Goal: Task Accomplishment & Management: Manage account settings

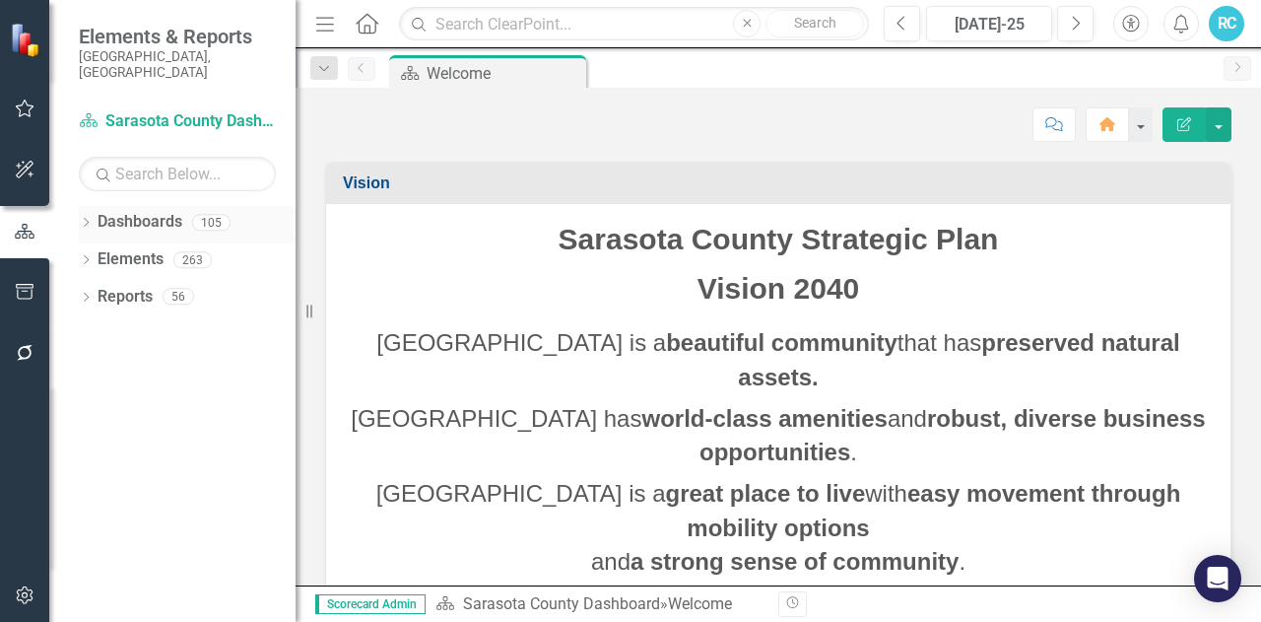
click at [89, 206] on div "Dropdown Dashboards 105" at bounding box center [187, 224] width 217 height 37
click at [81, 219] on icon "Dropdown" at bounding box center [86, 224] width 14 height 11
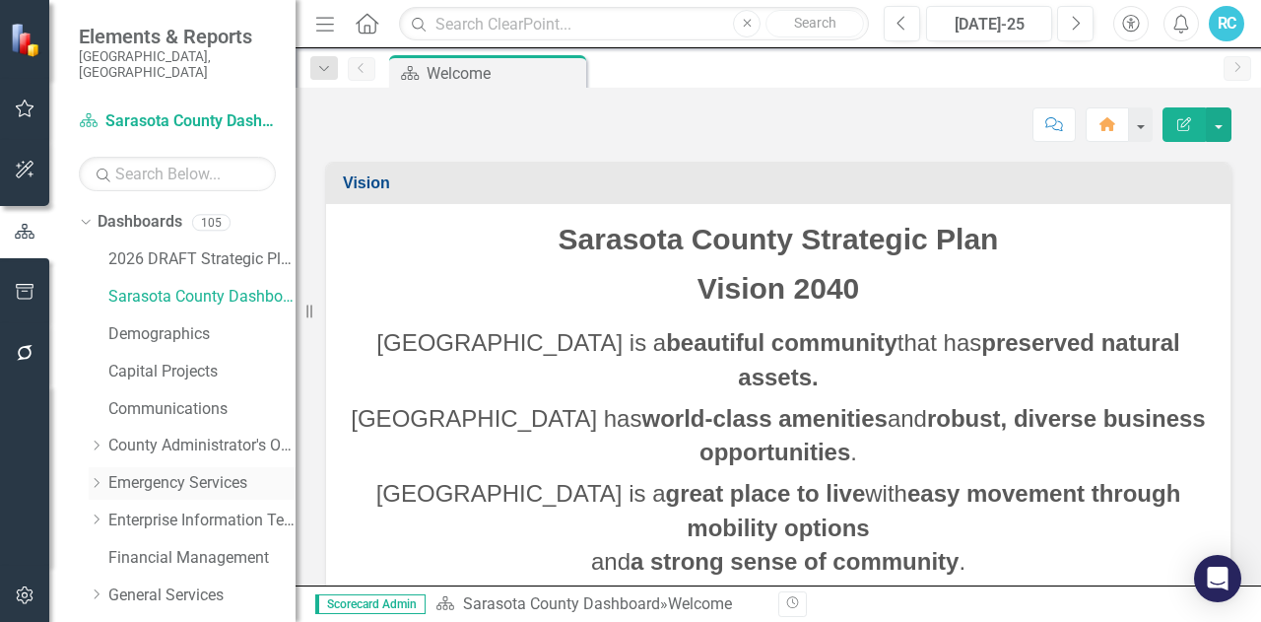
click at [95, 477] on icon "Dropdown" at bounding box center [96, 483] width 15 height 12
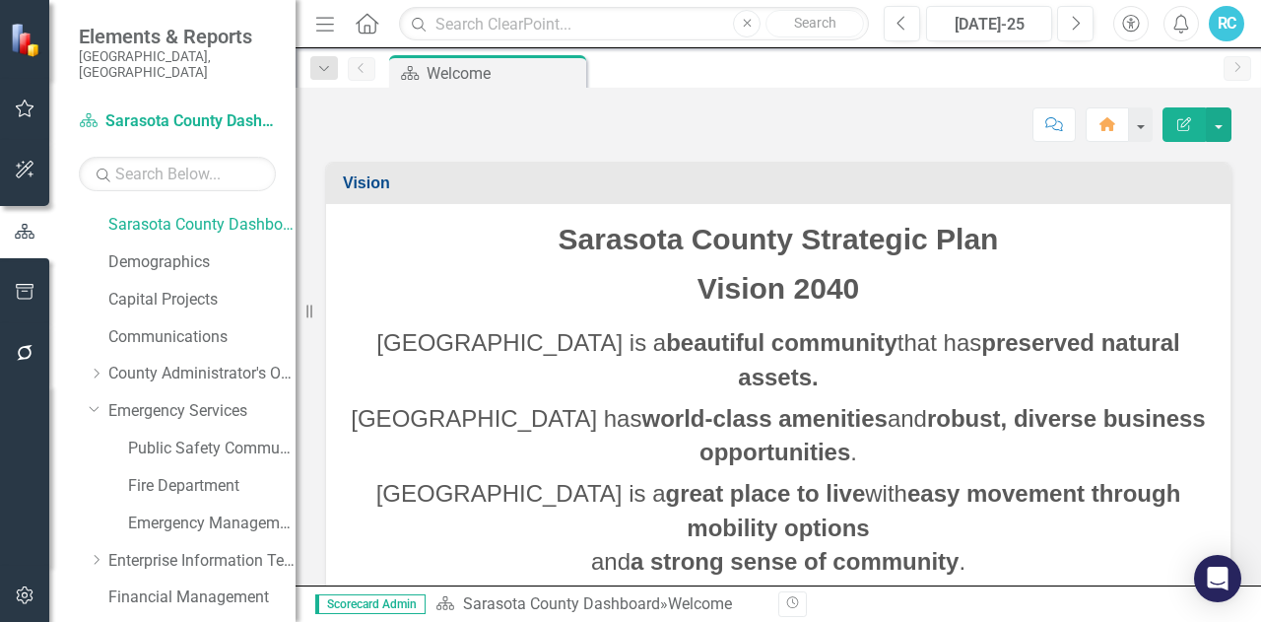
scroll to position [99, 0]
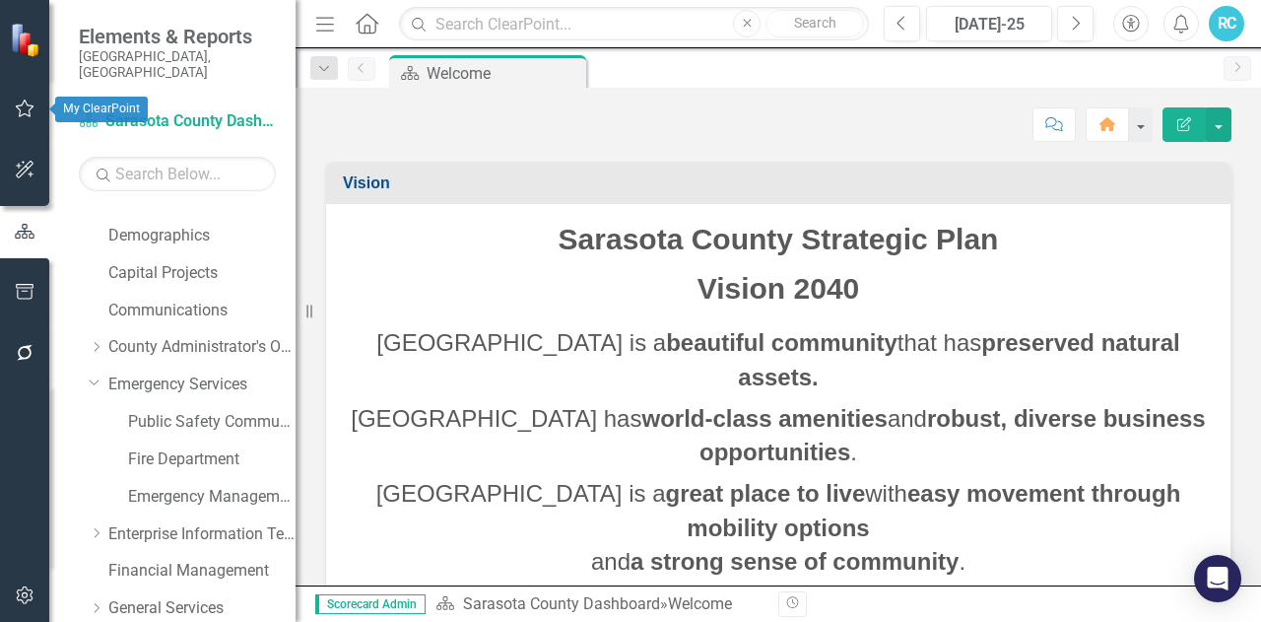
click at [22, 115] on icon "button" at bounding box center [25, 109] width 19 height 18
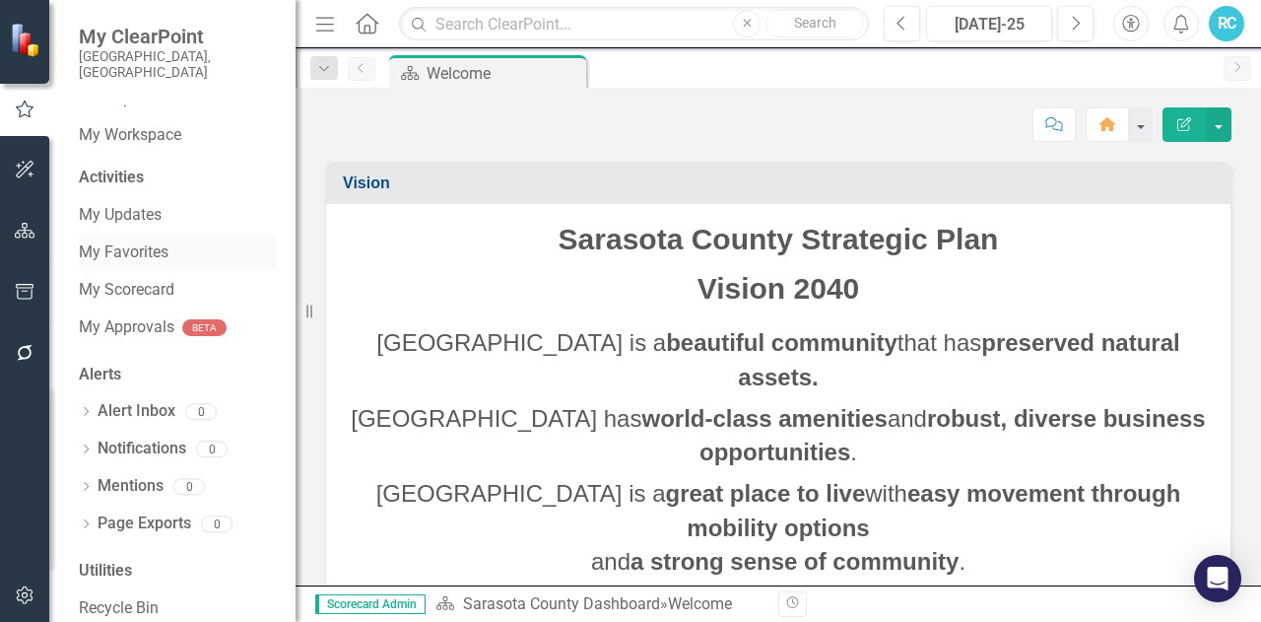
scroll to position [28, 0]
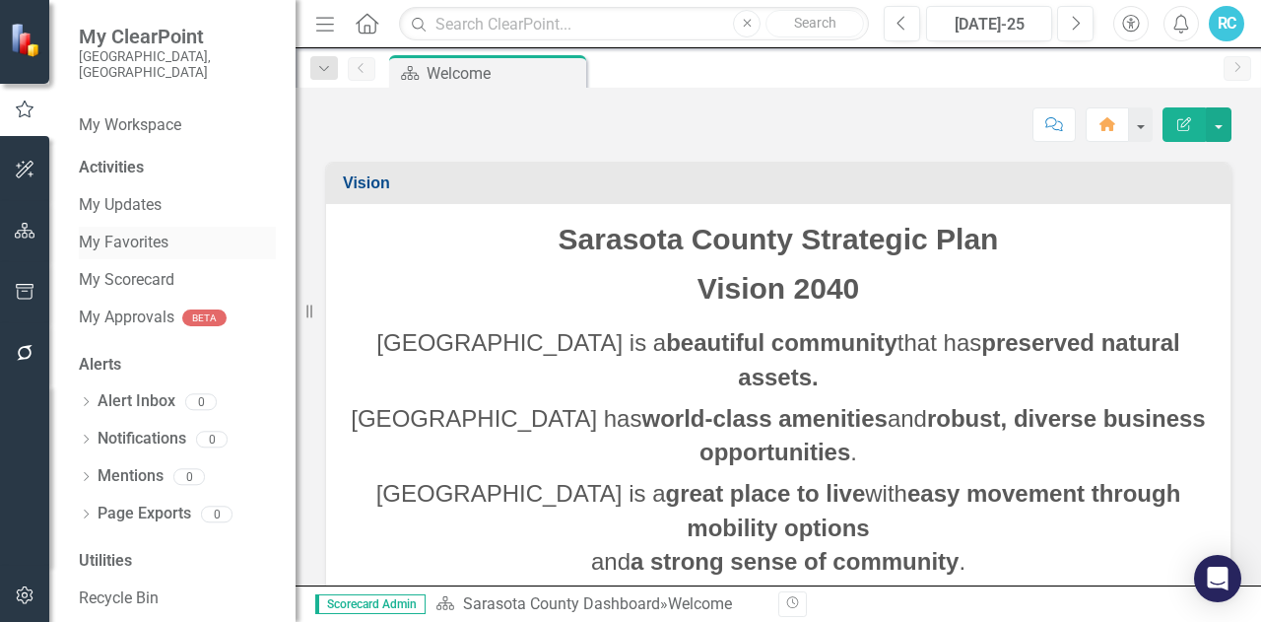
click at [136, 232] on link "My Favorites" at bounding box center [177, 243] width 197 height 23
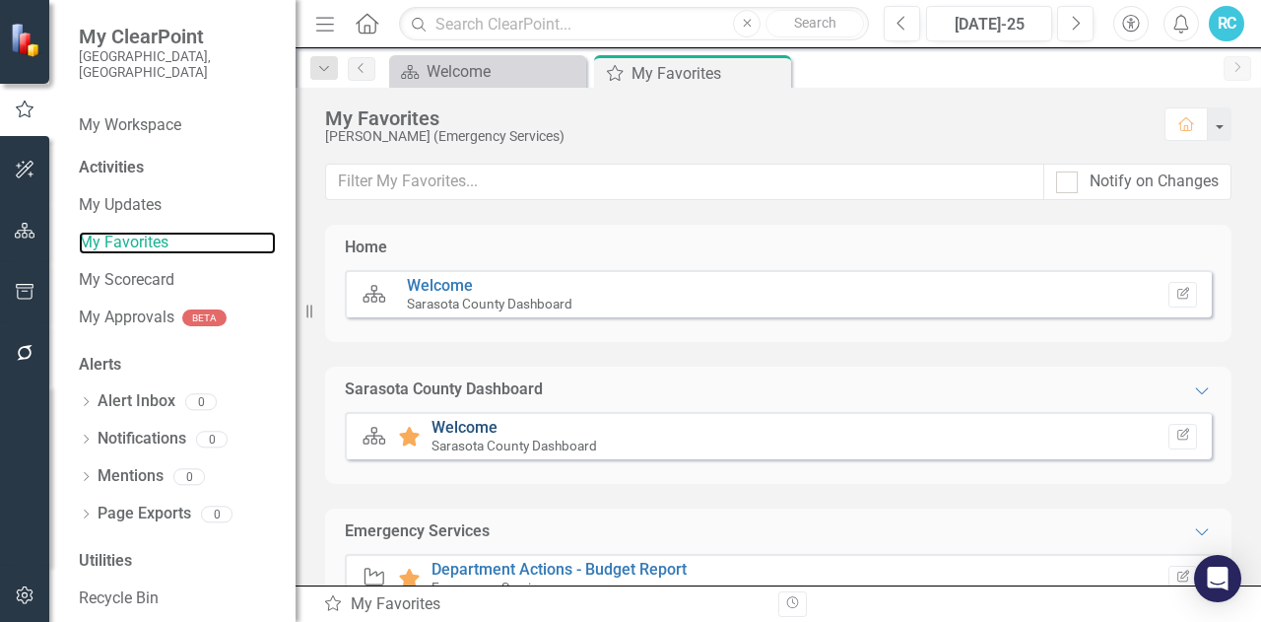
scroll to position [62, 0]
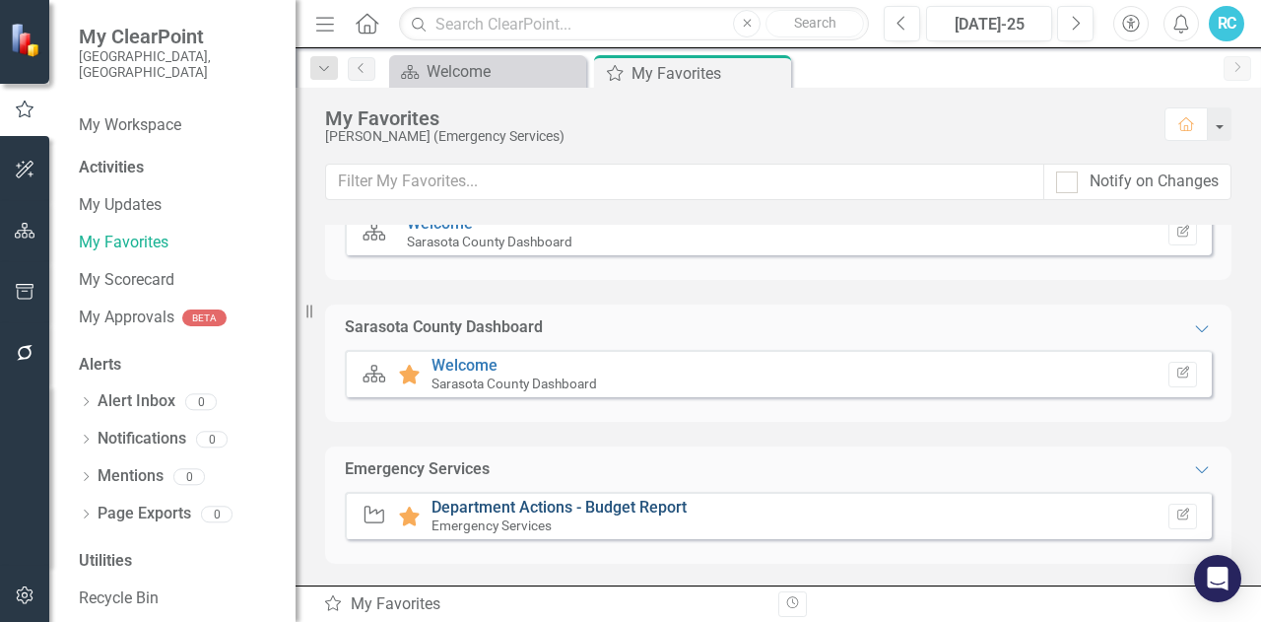
click at [507, 501] on link "Department Actions - Budget Report" at bounding box center [559, 507] width 255 height 19
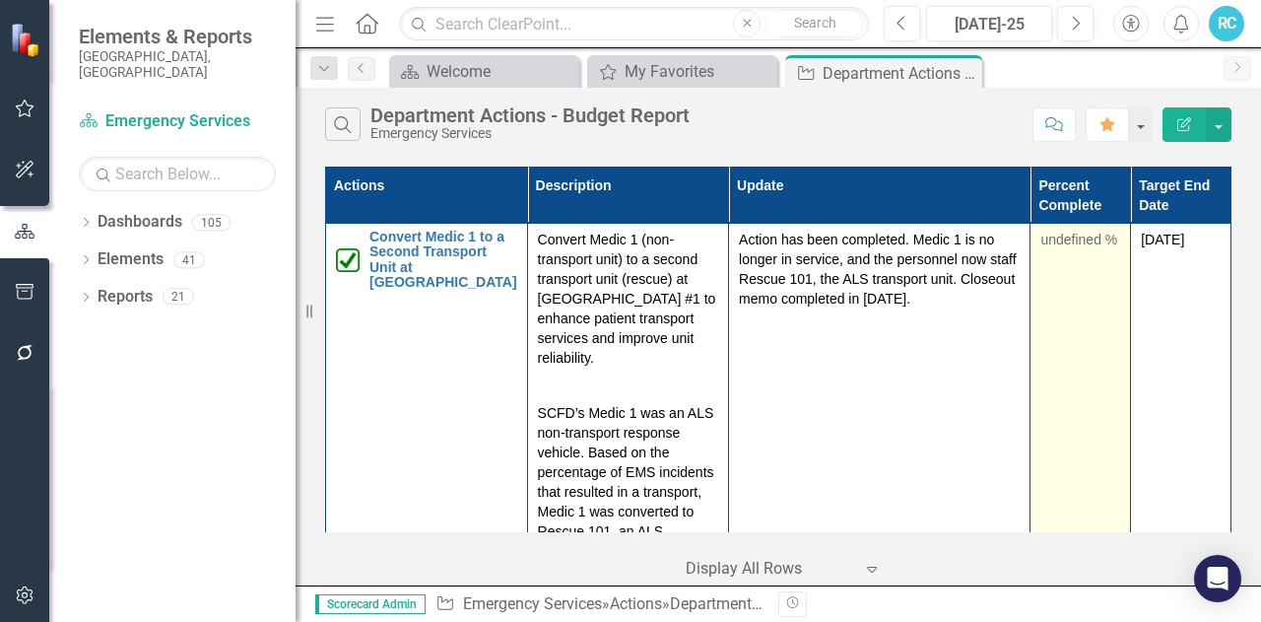
click at [1066, 237] on div "undefined %" at bounding box center [1081, 240] width 80 height 20
click at [1081, 257] on td "undefined %" at bounding box center [1081, 455] width 101 height 462
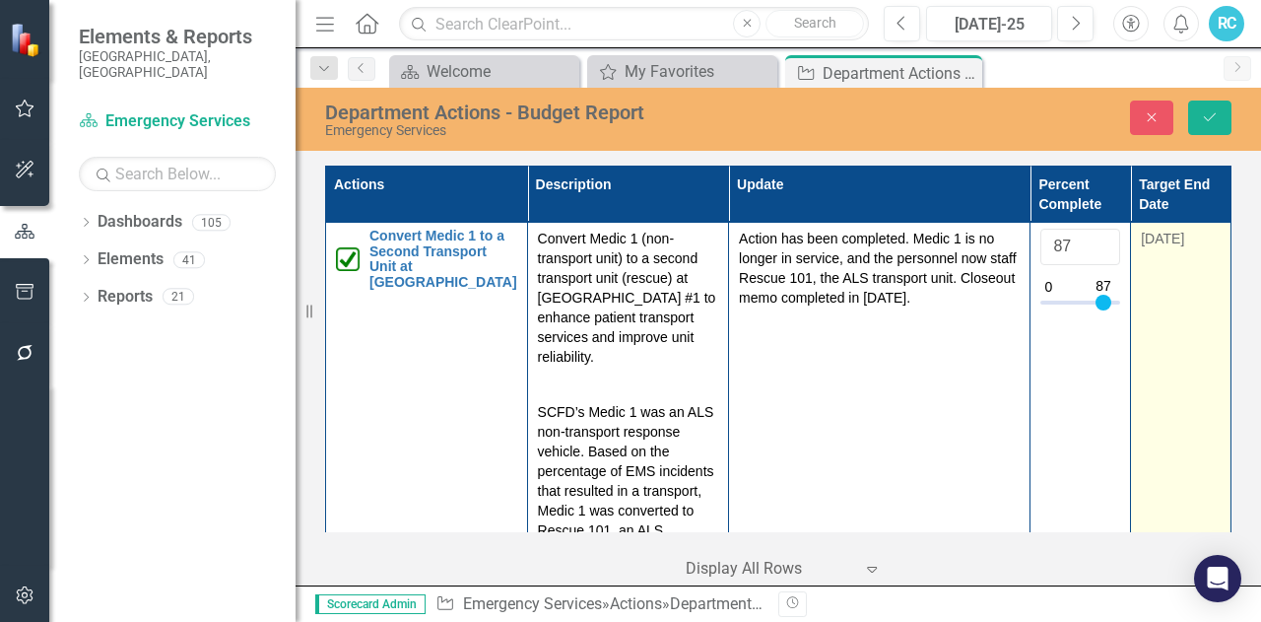
type input "100"
drag, startPoint x: 1038, startPoint y: 299, endPoint x: 1145, endPoint y: 316, distance: 108.9
click at [1145, 316] on tr "Convert Medic 1 to a Second Transport Unit at Fire Station #1 Edit Edit Action …" at bounding box center [779, 454] width 906 height 462
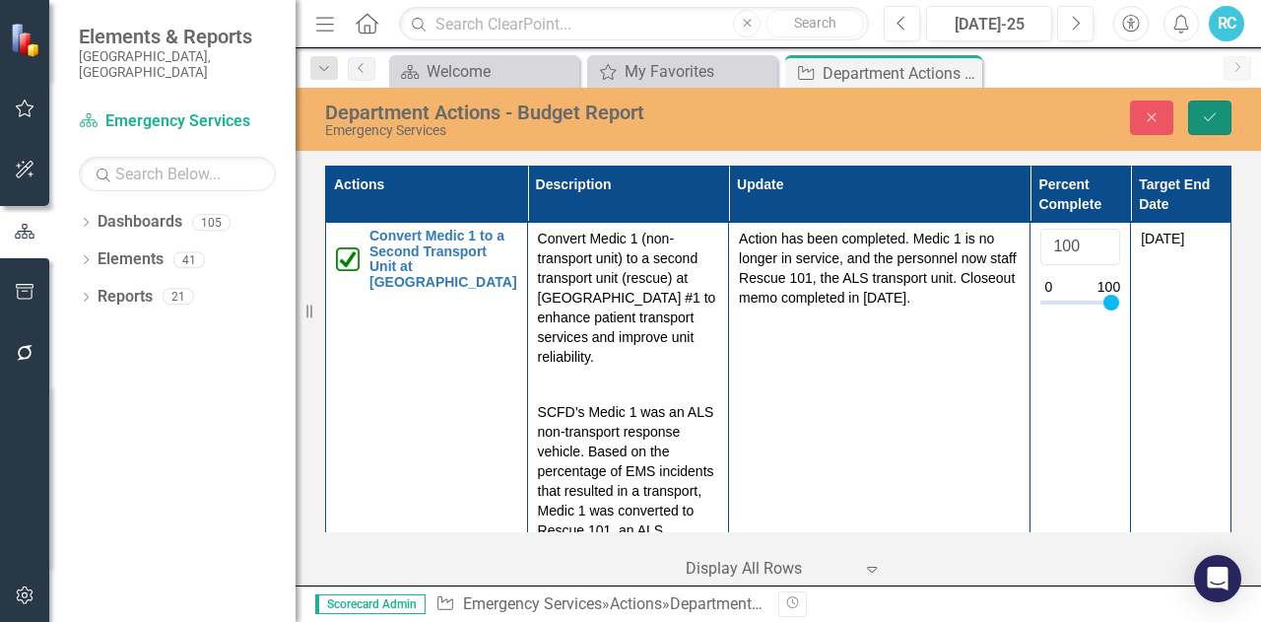
click at [1223, 122] on button "Save" at bounding box center [1209, 118] width 43 height 34
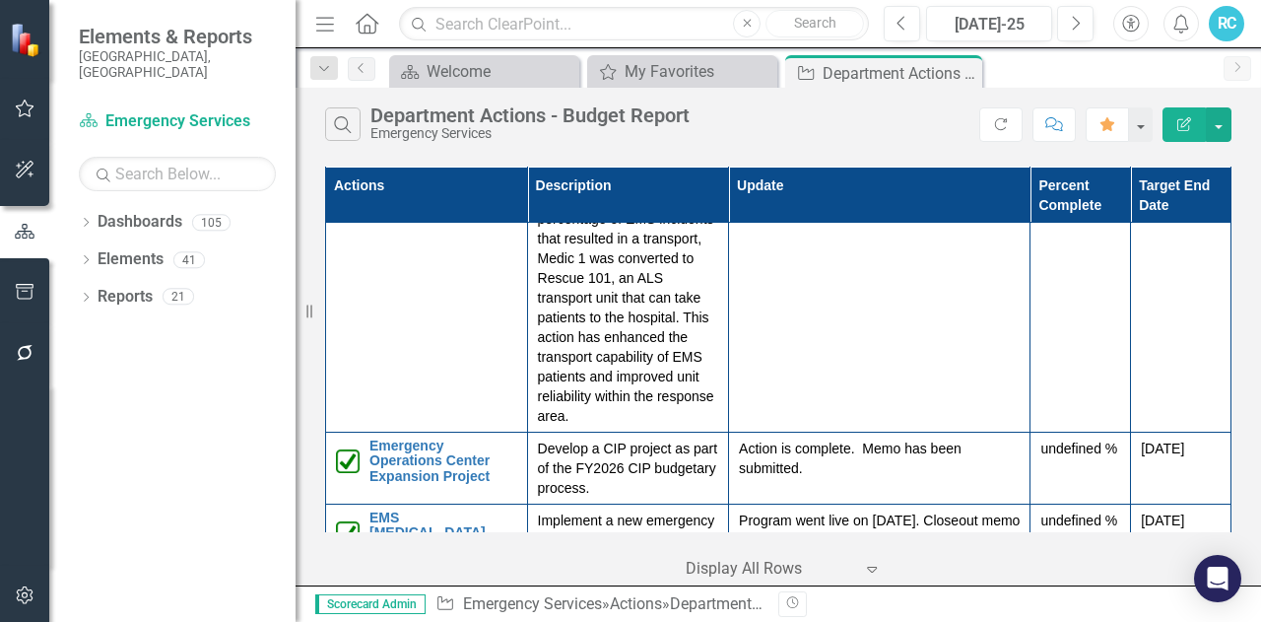
scroll to position [394, 0]
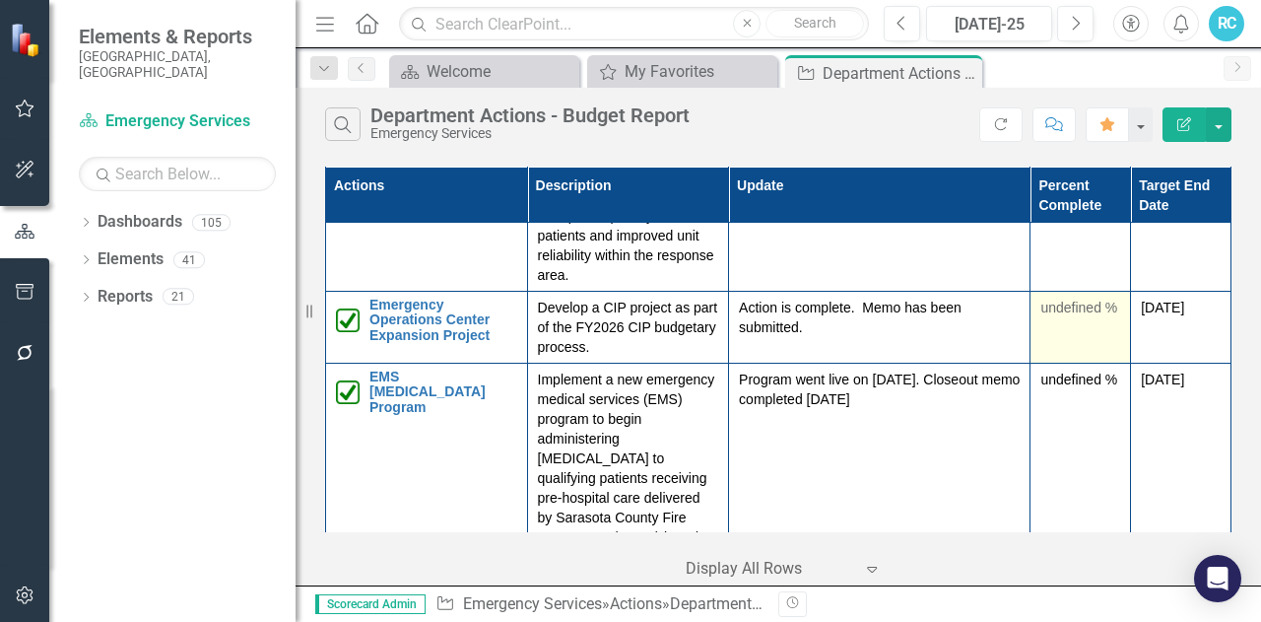
click at [1097, 298] on div "undefined %" at bounding box center [1081, 308] width 80 height 20
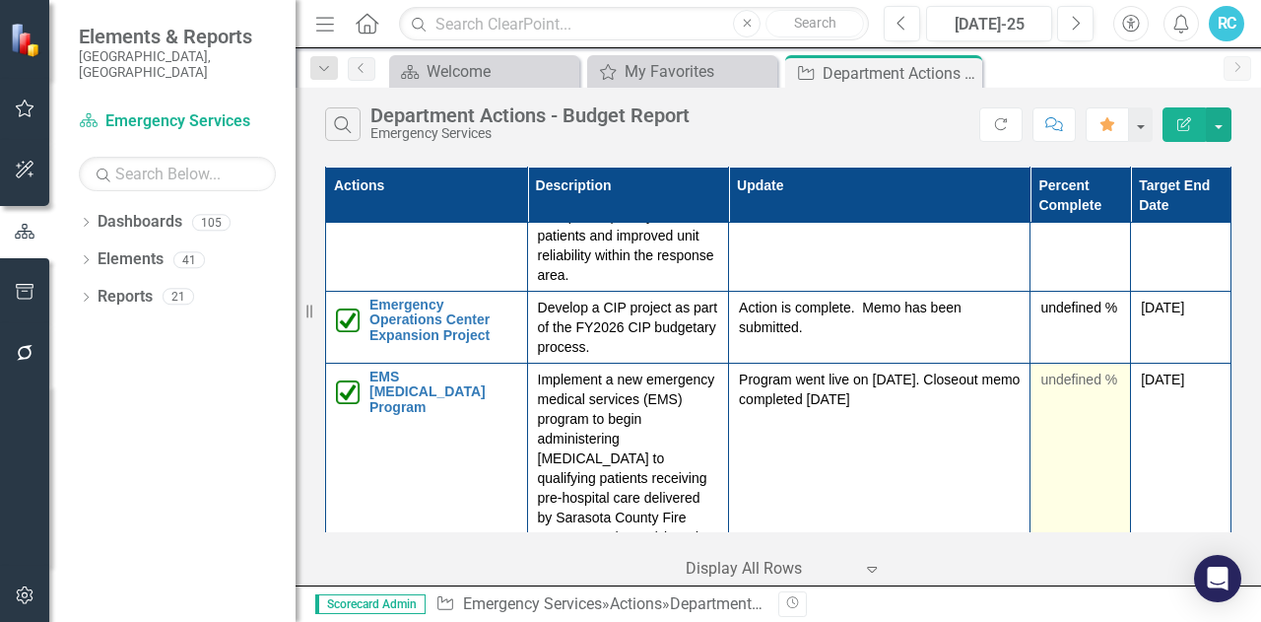
click at [1076, 370] on div "undefined %" at bounding box center [1081, 380] width 80 height 20
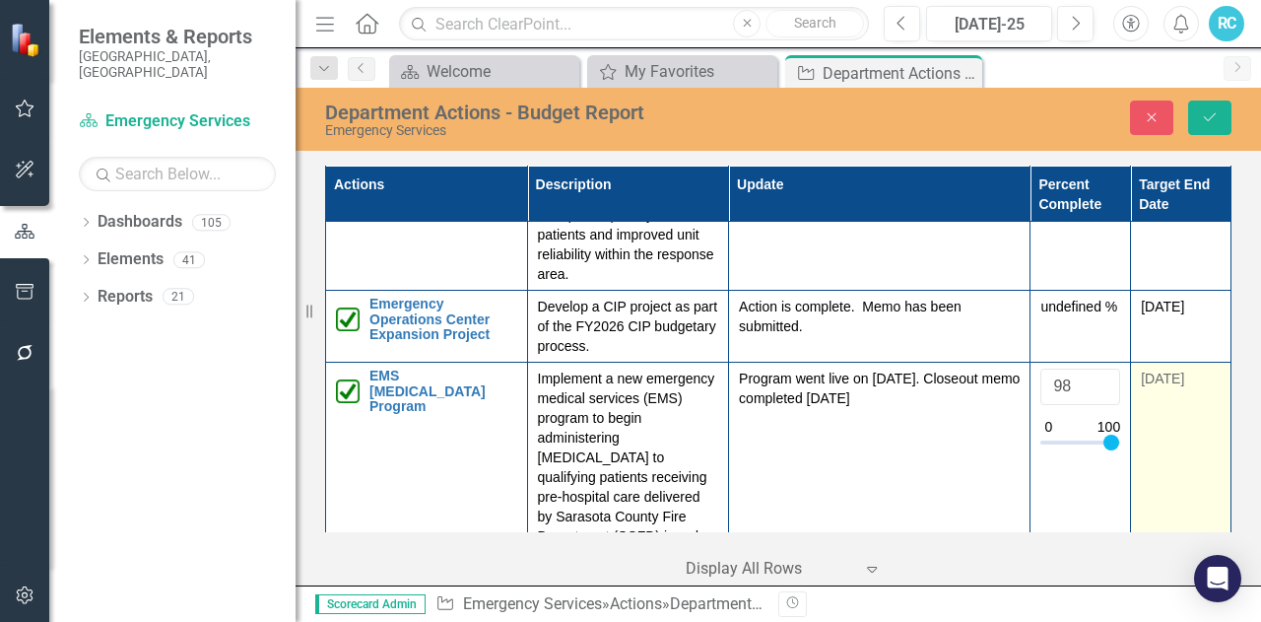
type input "100"
drag, startPoint x: 1043, startPoint y: 421, endPoint x: 1174, endPoint y: 429, distance: 131.3
click at [1174, 429] on tr "EMS [MEDICAL_DATA] Program Edit Edit Action Link Open Element Implement a new e…" at bounding box center [779, 478] width 906 height 230
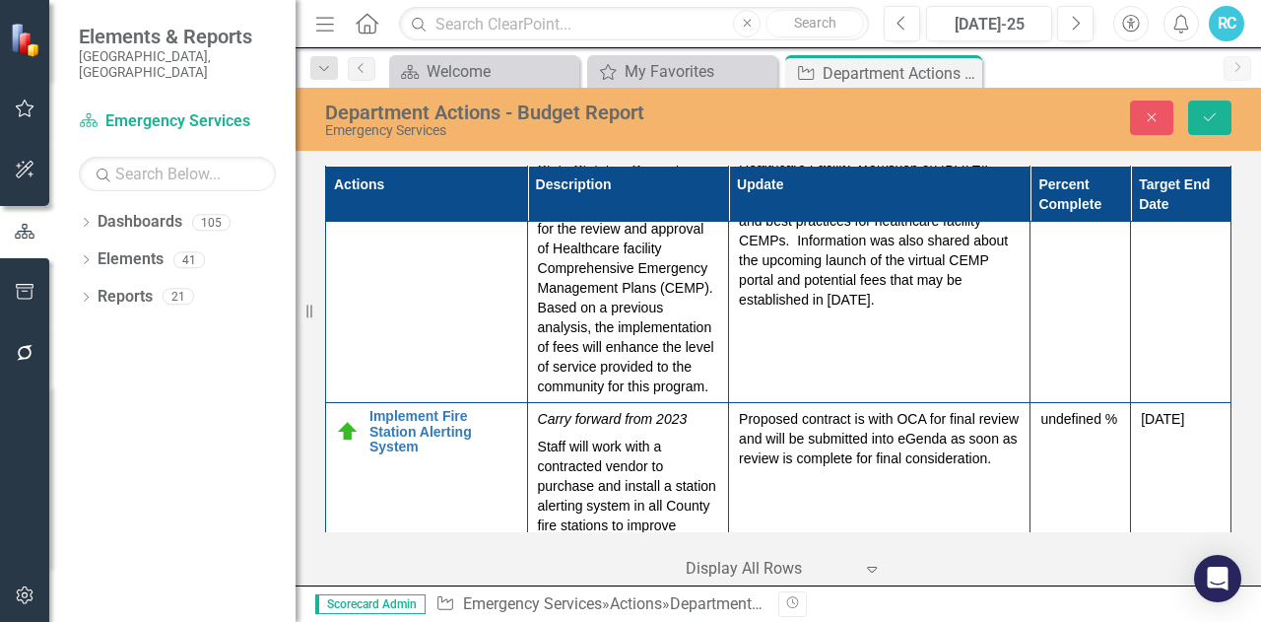
scroll to position [2724, 0]
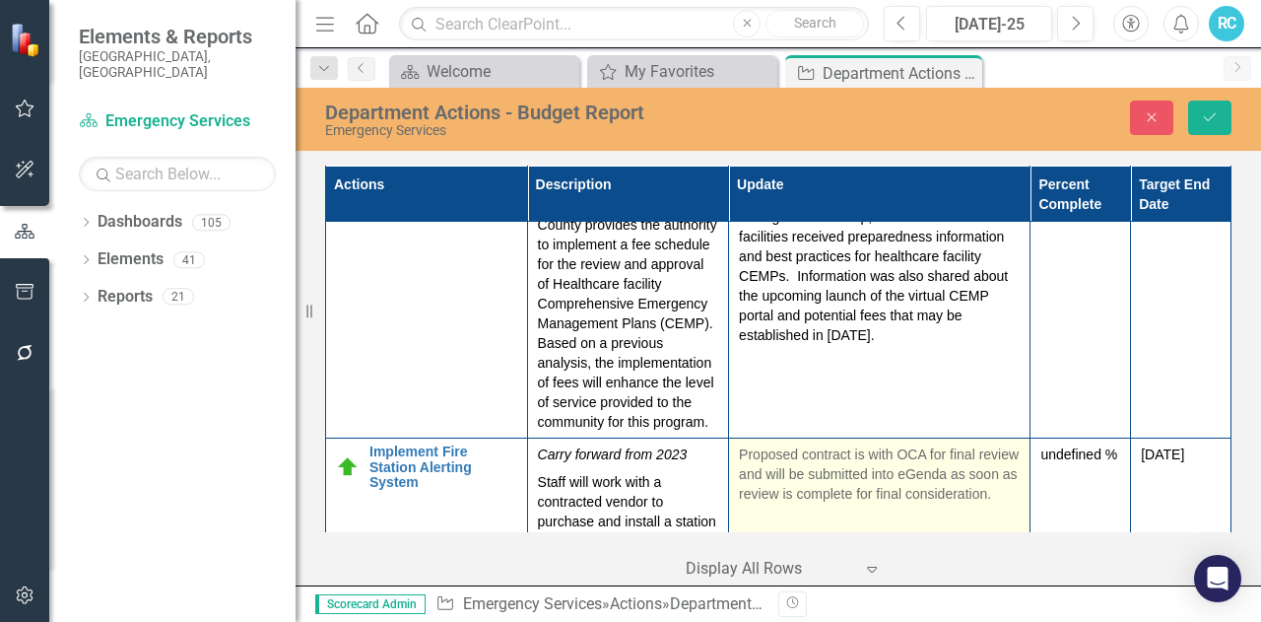
click at [848, 464] on p "Proposed contract is with OCA for final review and will be submitted into eGend…" at bounding box center [879, 473] width 281 height 59
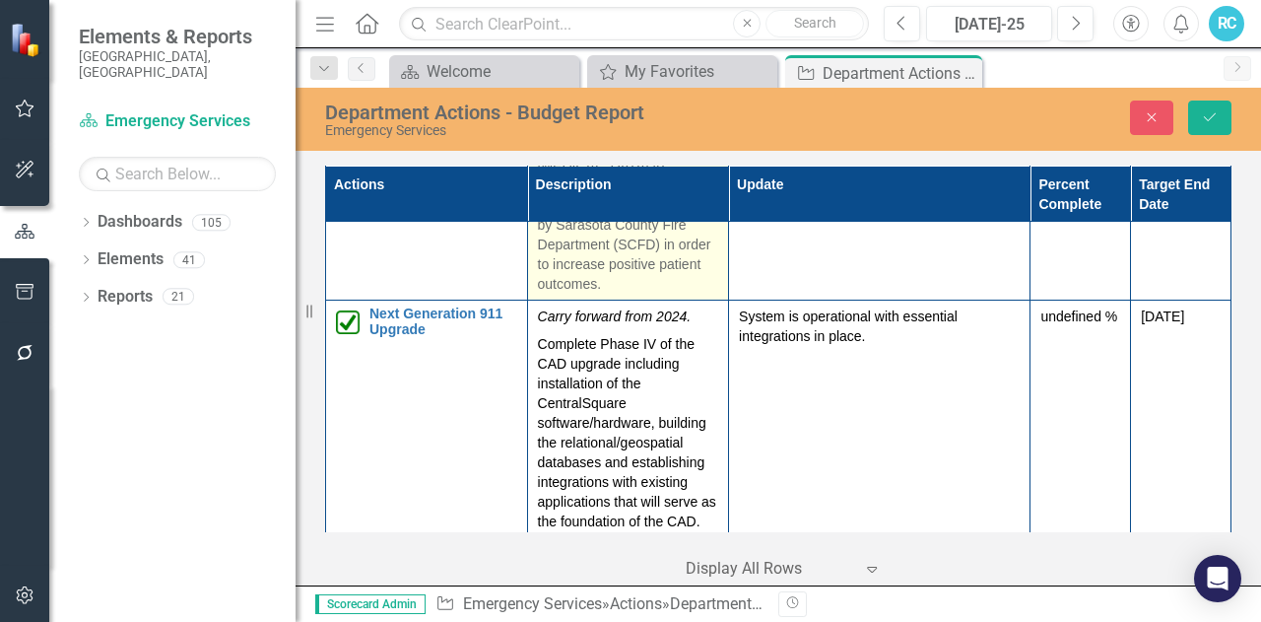
scroll to position [690, 0]
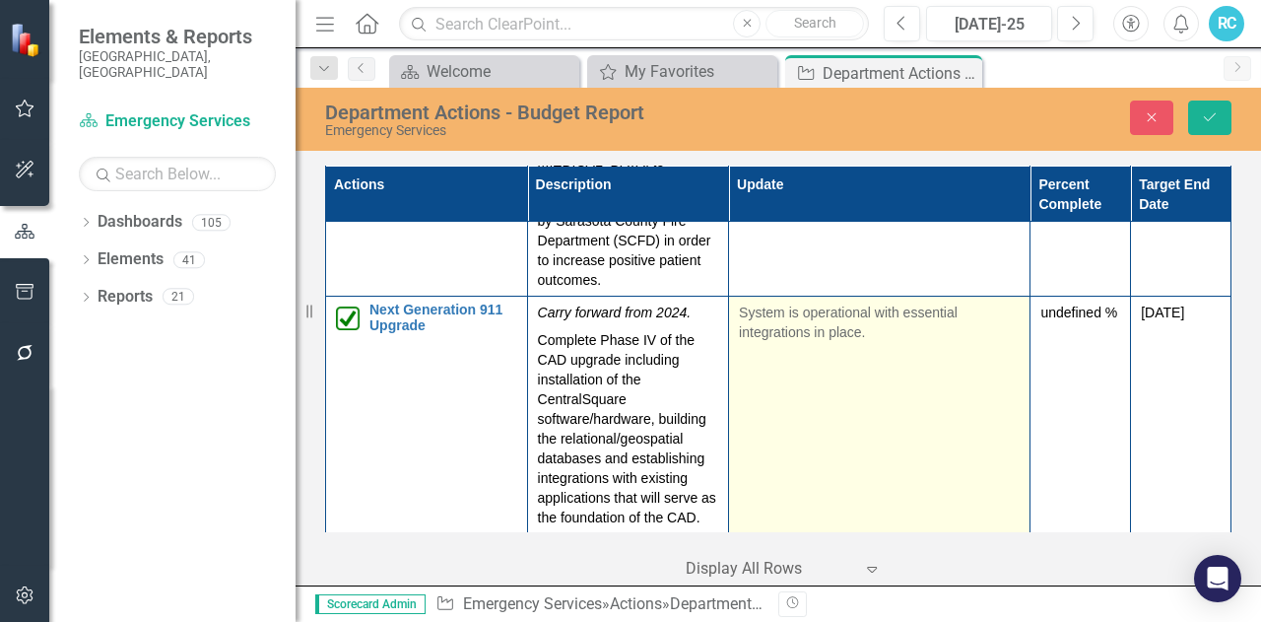
click at [885, 303] on p "System is operational with essential integrations in place." at bounding box center [879, 322] width 281 height 39
click at [869, 303] on p "System is operational with essential integrations in place." at bounding box center [879, 322] width 281 height 39
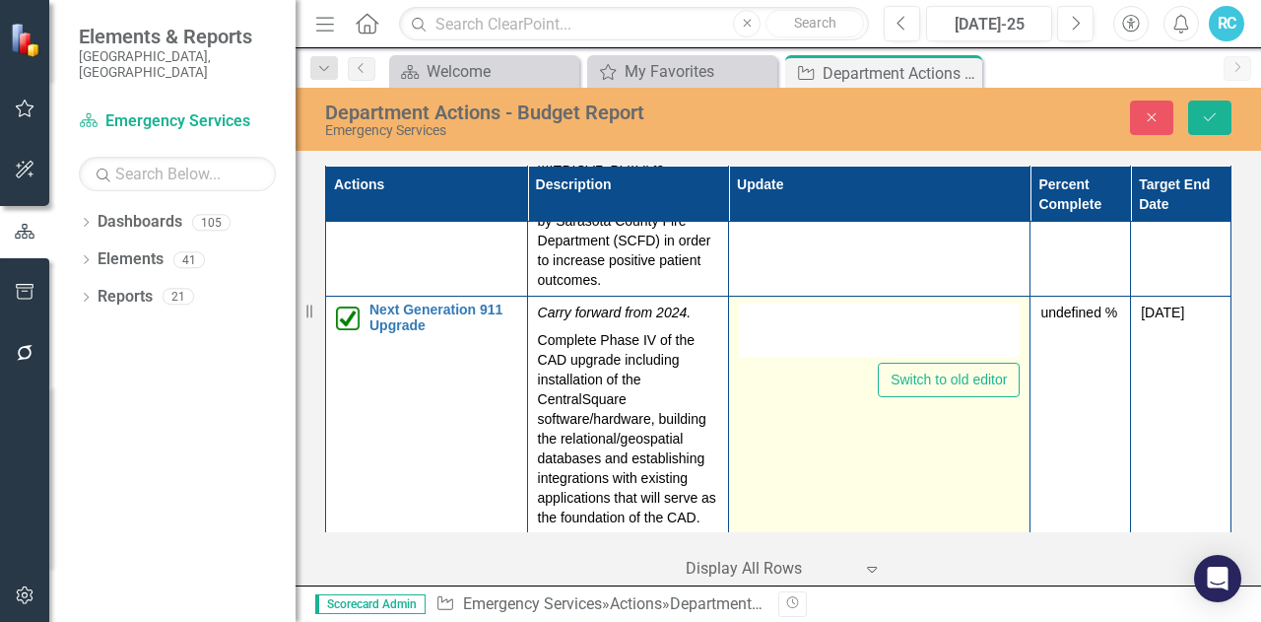
type textarea "<p>System is operational with essential integrations in place.&nbsp;</p>"
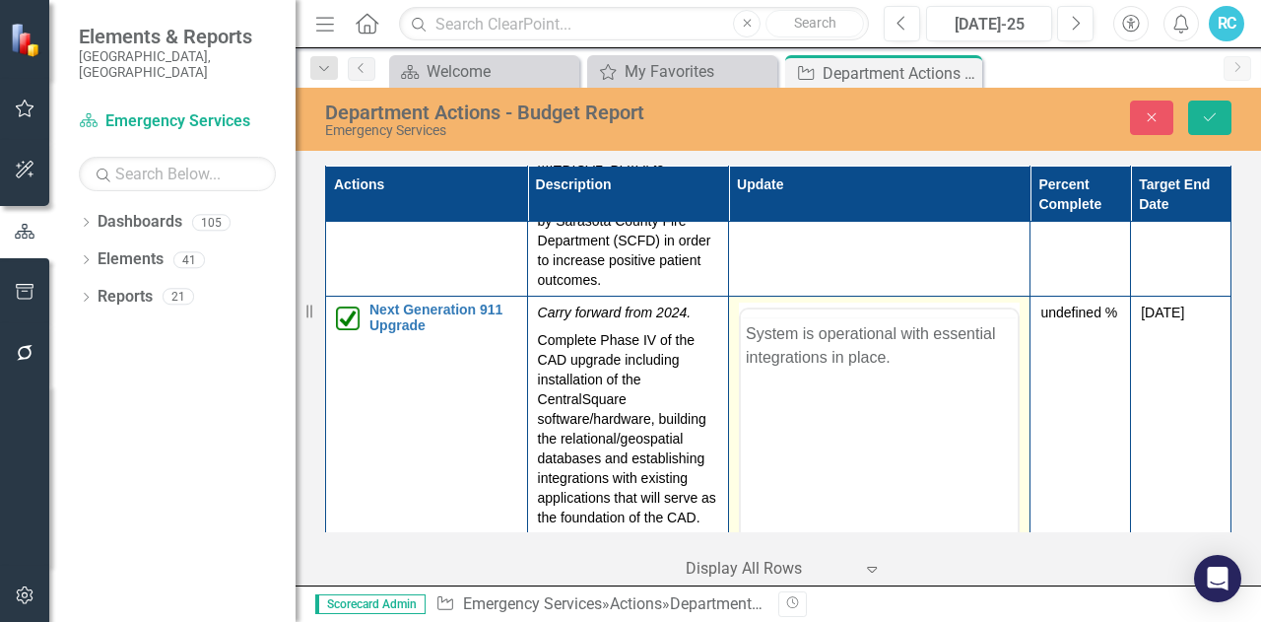
scroll to position [0, 0]
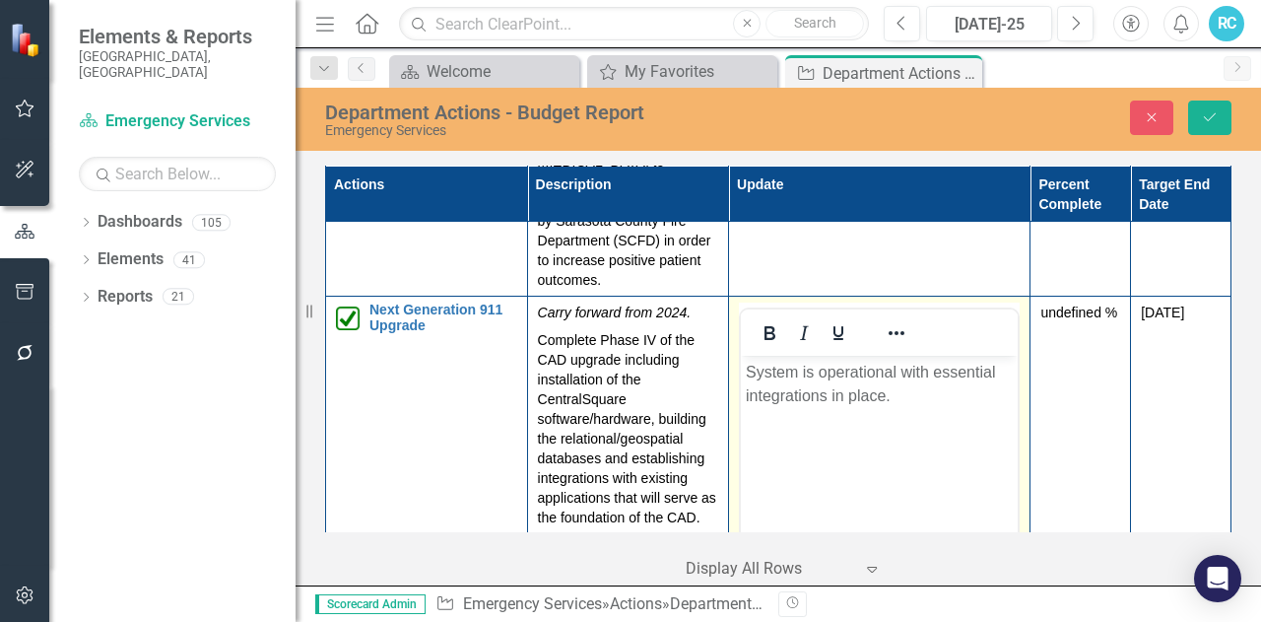
click at [916, 389] on p "System is operational with essential integrations in place." at bounding box center [879, 384] width 267 height 47
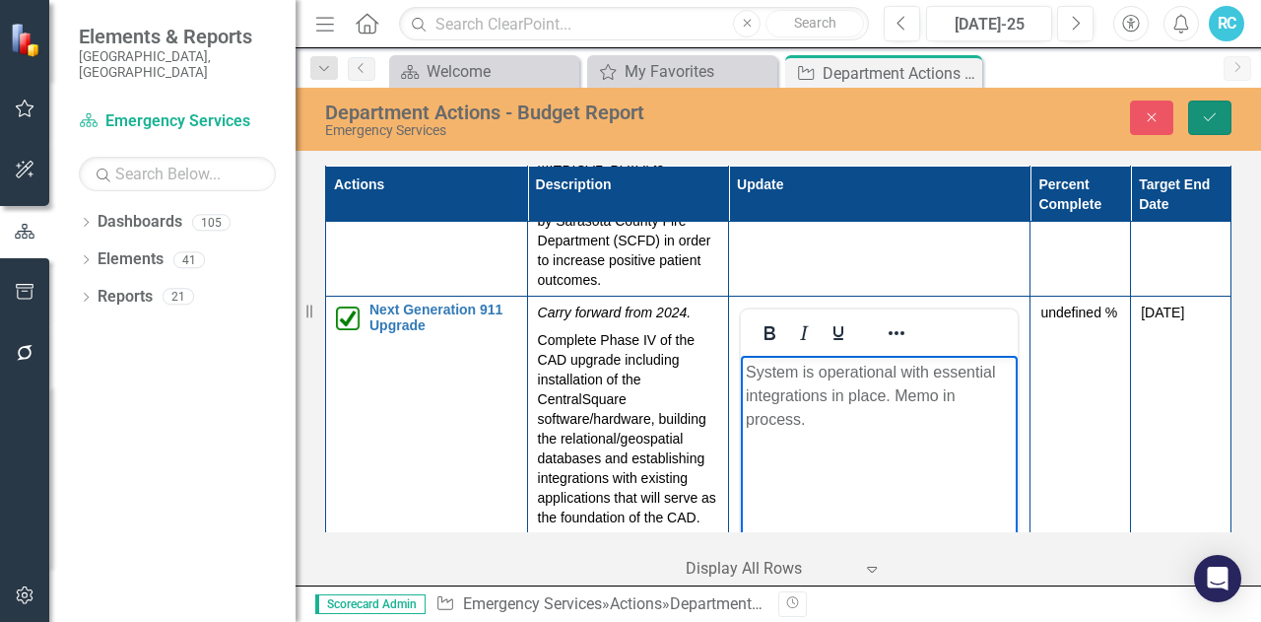
click at [1229, 117] on button "Save" at bounding box center [1209, 118] width 43 height 34
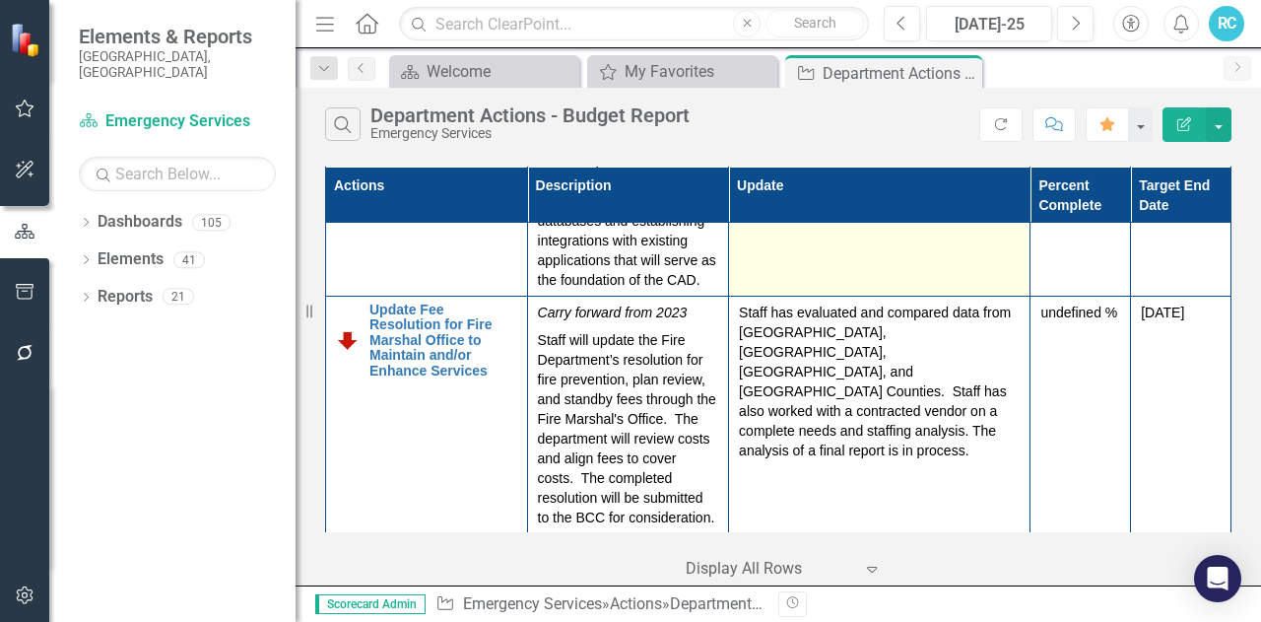
scroll to position [985, 0]
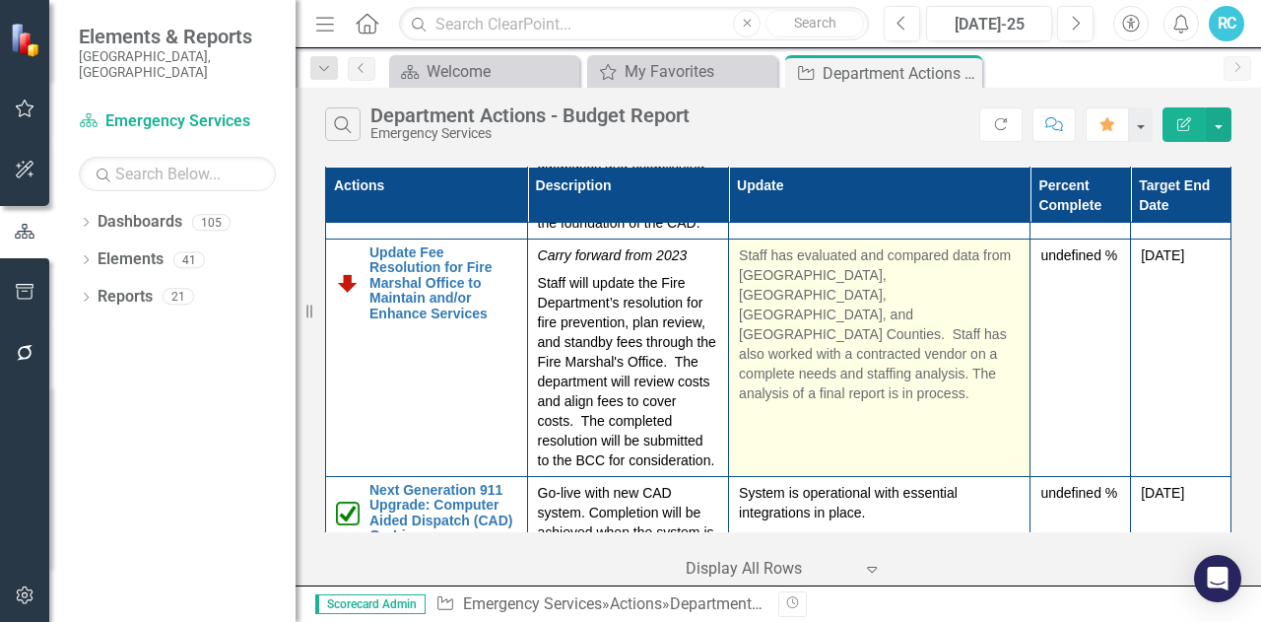
click at [861, 332] on p "Staff has evaluated and compared data from [GEOGRAPHIC_DATA], [GEOGRAPHIC_DATA]…" at bounding box center [879, 324] width 281 height 158
click at [866, 331] on p "Staff has evaluated and compared data from [GEOGRAPHIC_DATA], [GEOGRAPHIC_DATA]…" at bounding box center [879, 324] width 281 height 158
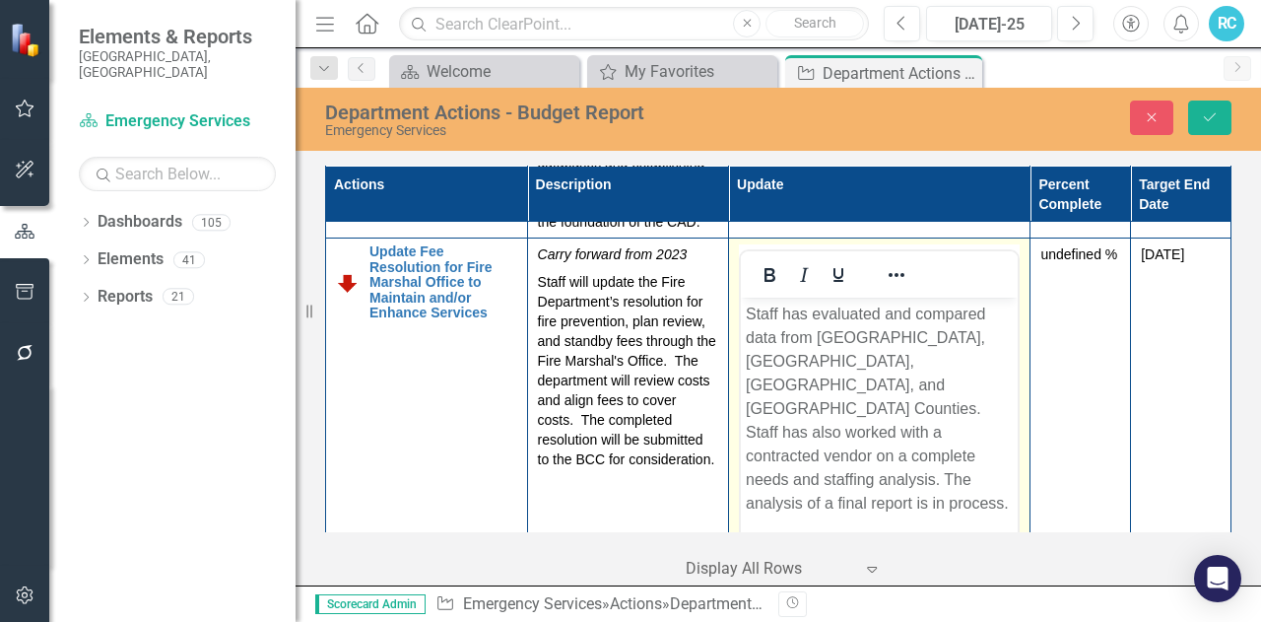
scroll to position [0, 0]
click at [844, 455] on p "Staff has evaluated and compared data from [GEOGRAPHIC_DATA], [GEOGRAPHIC_DATA]…" at bounding box center [879, 409] width 267 height 213
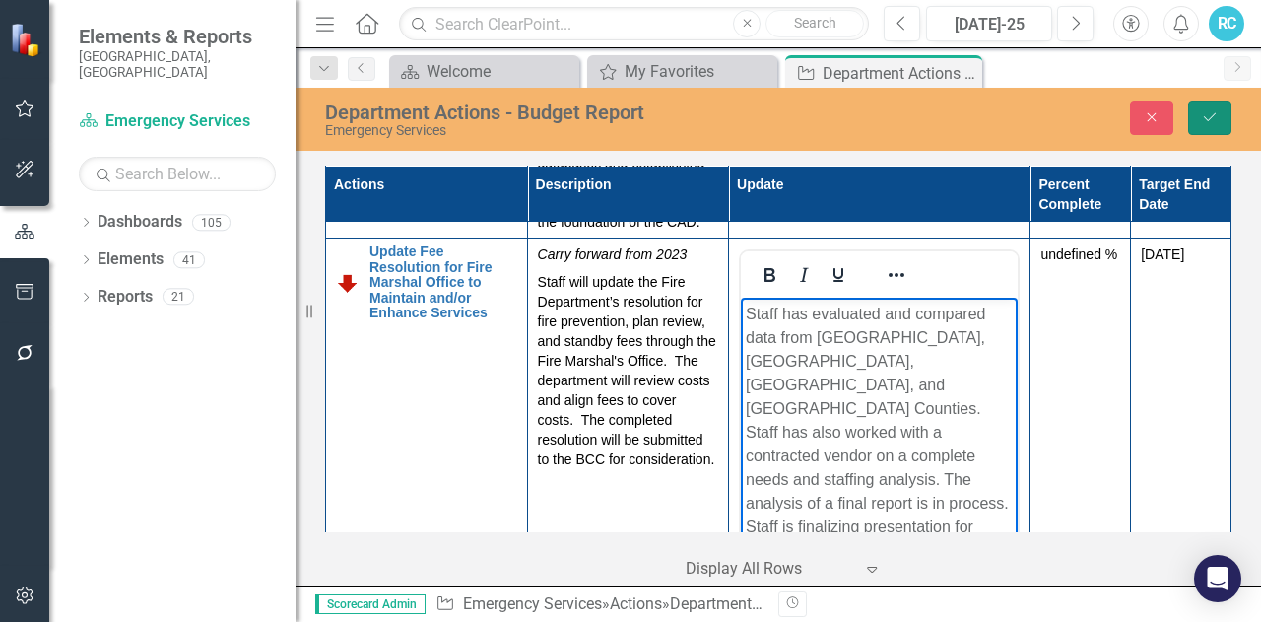
click at [1208, 116] on icon "Save" at bounding box center [1210, 117] width 18 height 14
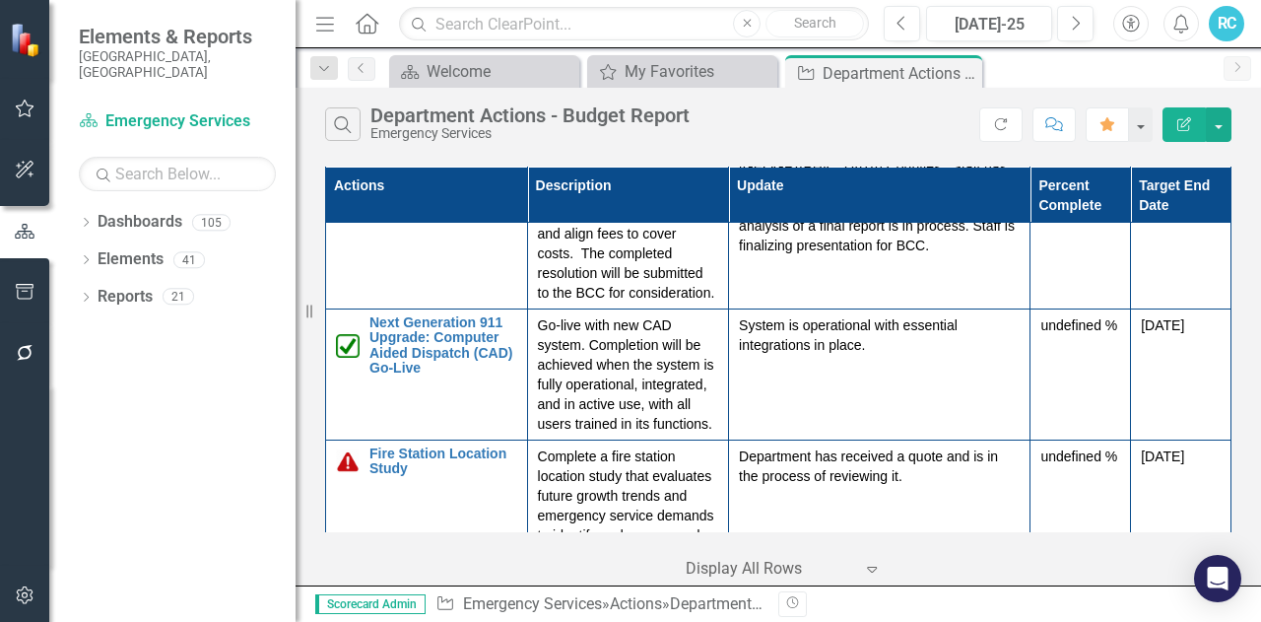
scroll to position [1183, 0]
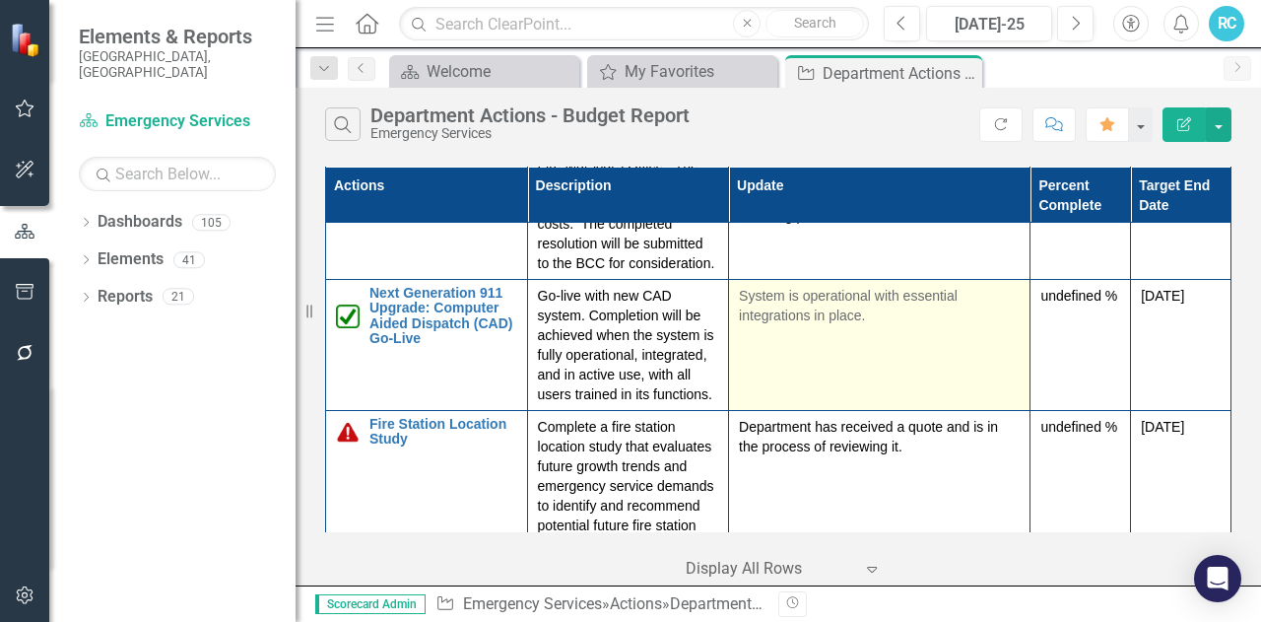
click at [867, 289] on p "System is operational with essential integrations in place." at bounding box center [879, 305] width 281 height 39
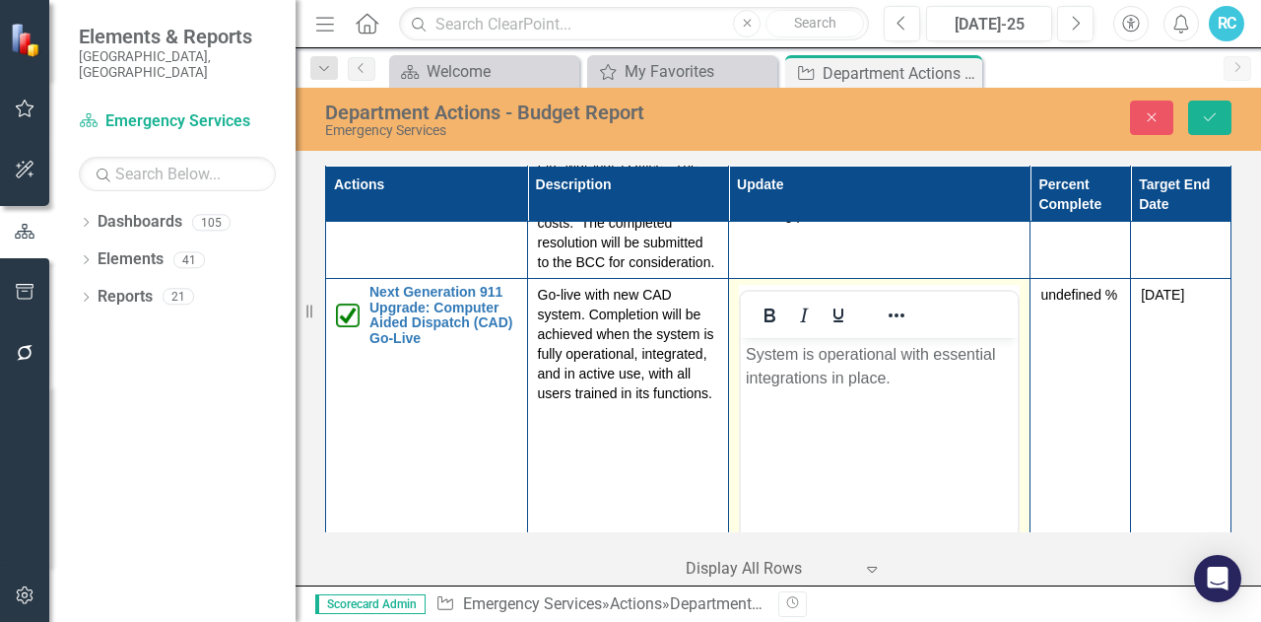
scroll to position [0, 0]
click at [927, 376] on p "System is operational with essential integrations in place." at bounding box center [879, 366] width 267 height 47
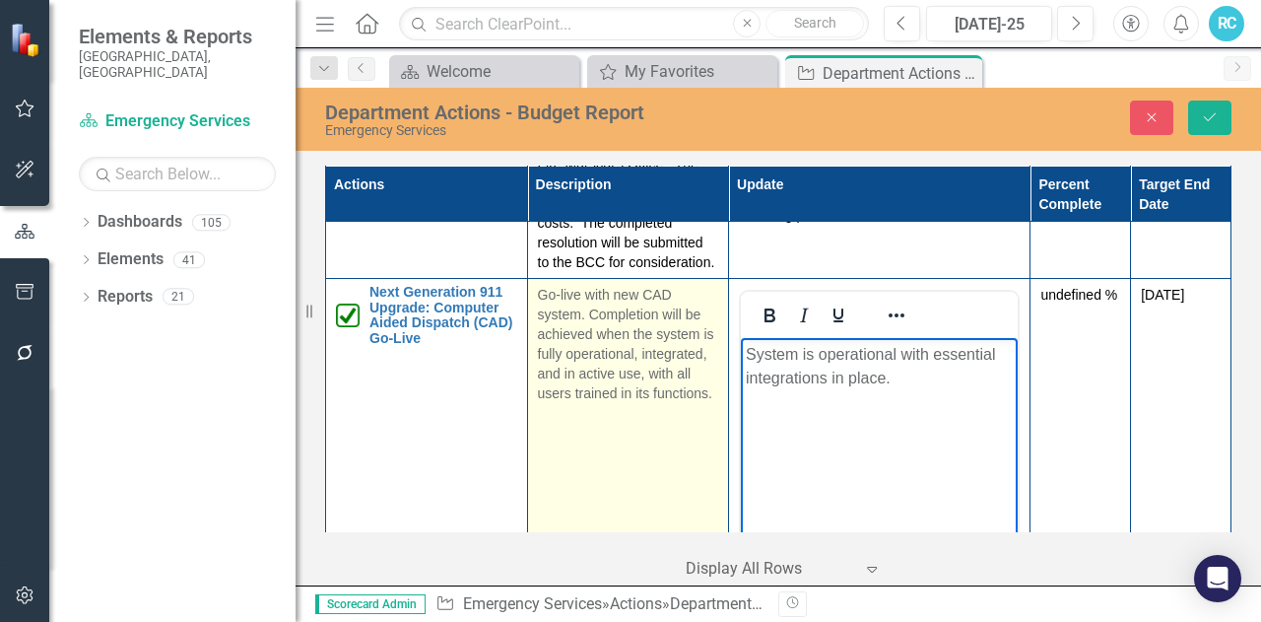
click at [632, 401] on td "Go-live with new CAD system. Completion will be achieved when the system is ful…" at bounding box center [628, 512] width 202 height 466
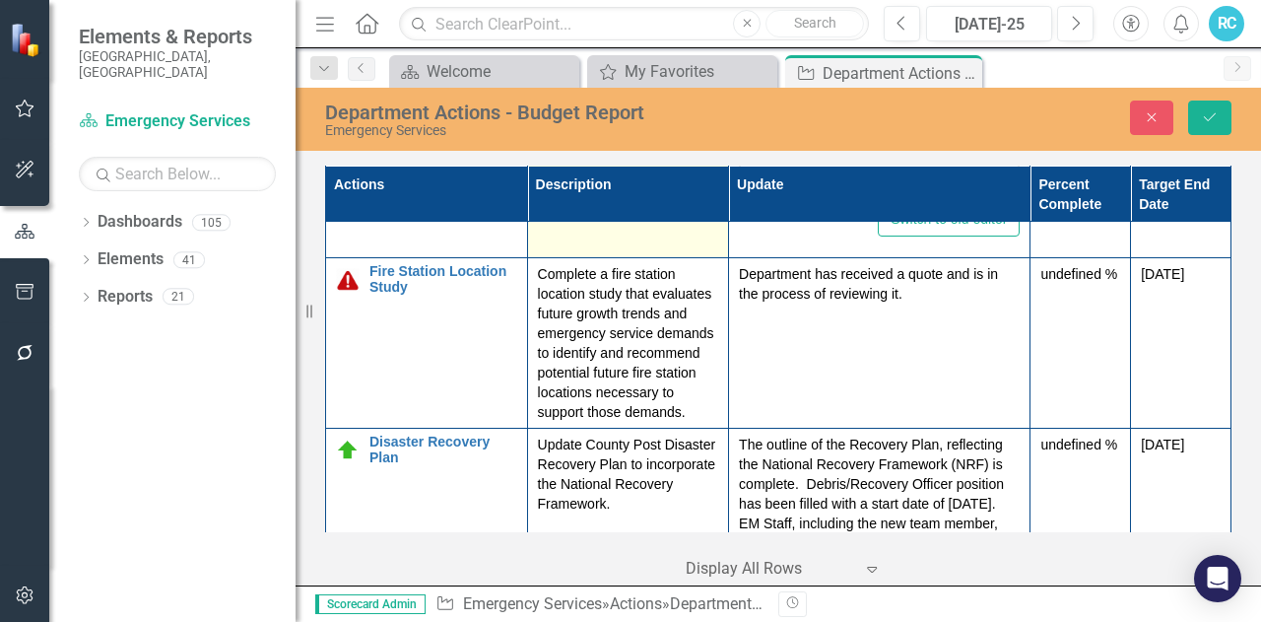
scroll to position [1675, 0]
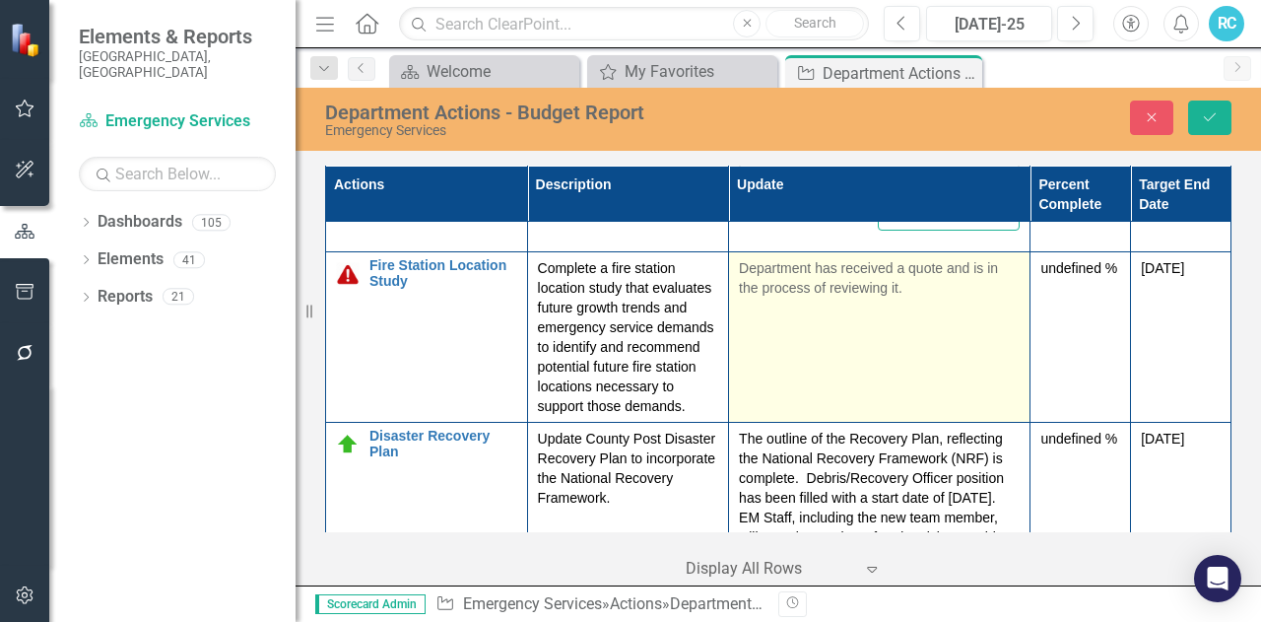
click at [750, 357] on td "Department has received a quote and is in the process of reviewing it." at bounding box center [880, 337] width 302 height 170
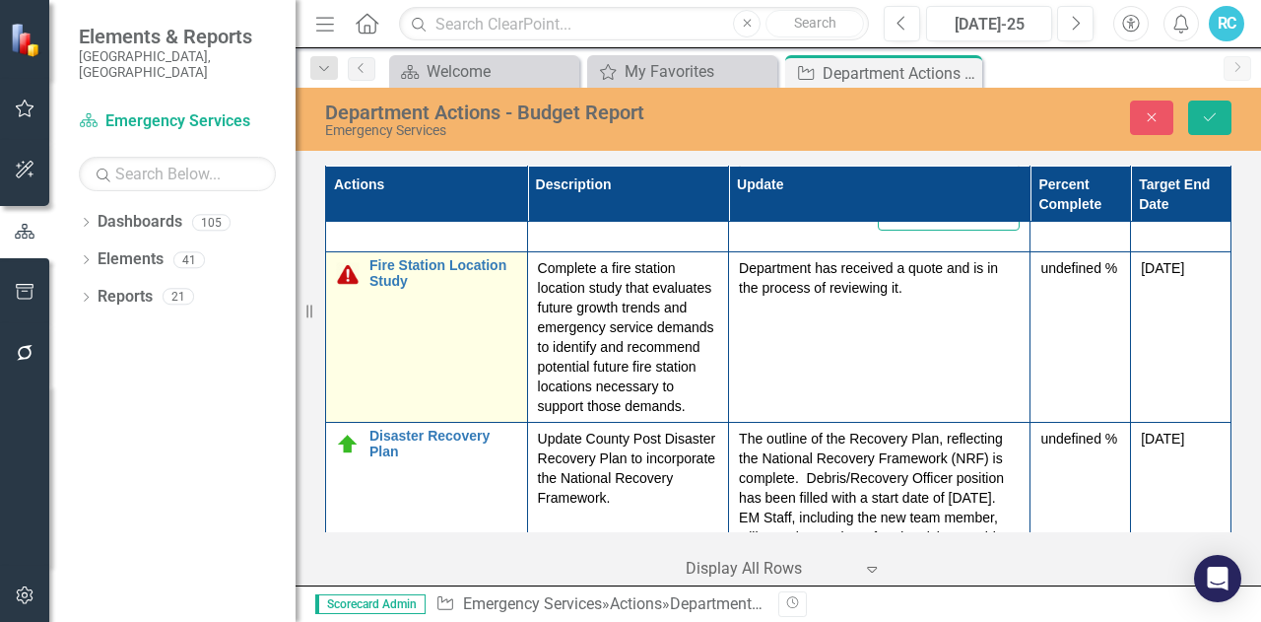
click at [350, 262] on img at bounding box center [348, 274] width 24 height 24
click at [345, 262] on img at bounding box center [348, 274] width 24 height 24
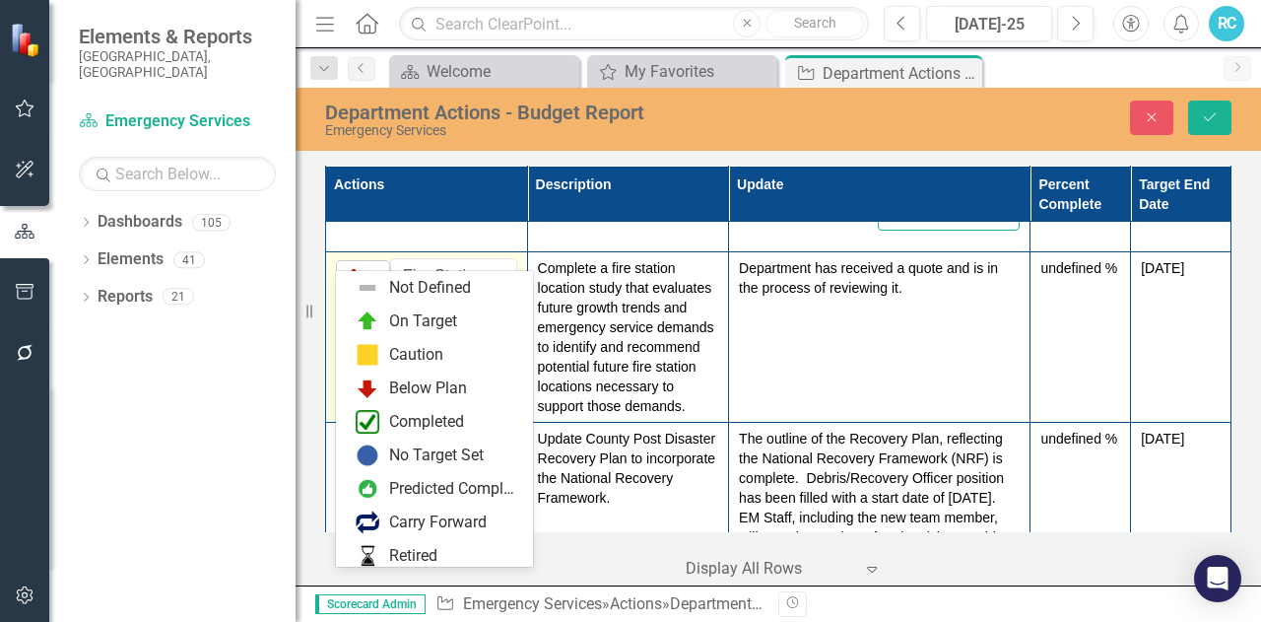
click at [349, 266] on img at bounding box center [354, 278] width 24 height 24
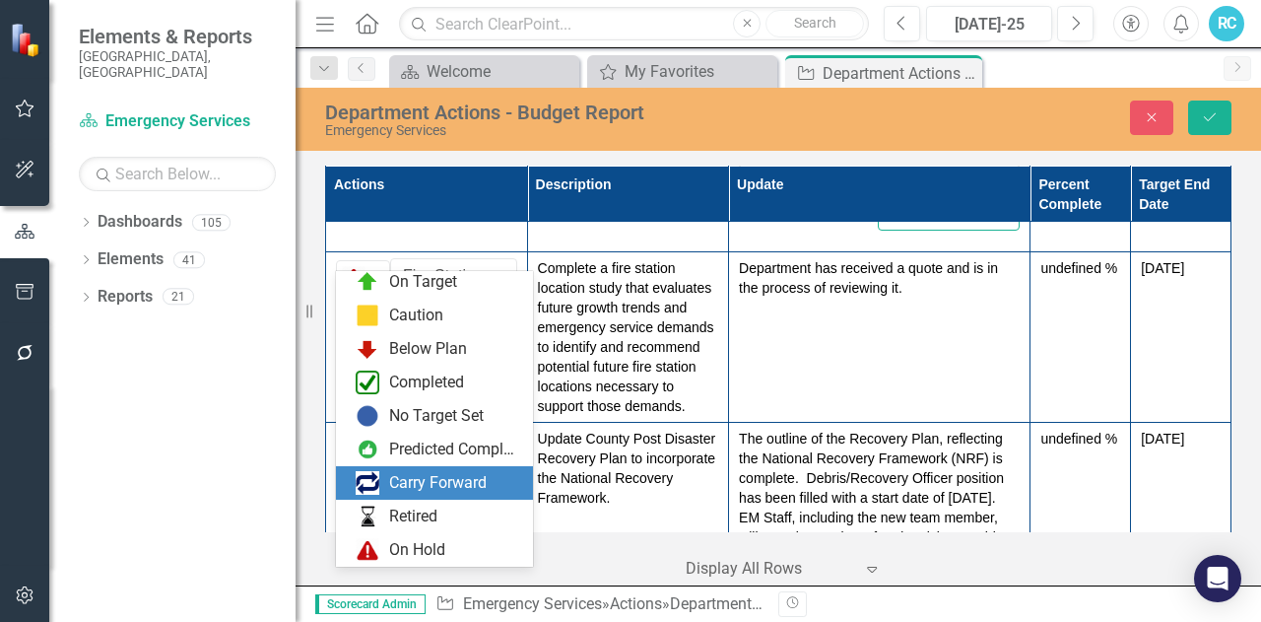
click at [471, 481] on div "Carry Forward" at bounding box center [438, 483] width 98 height 23
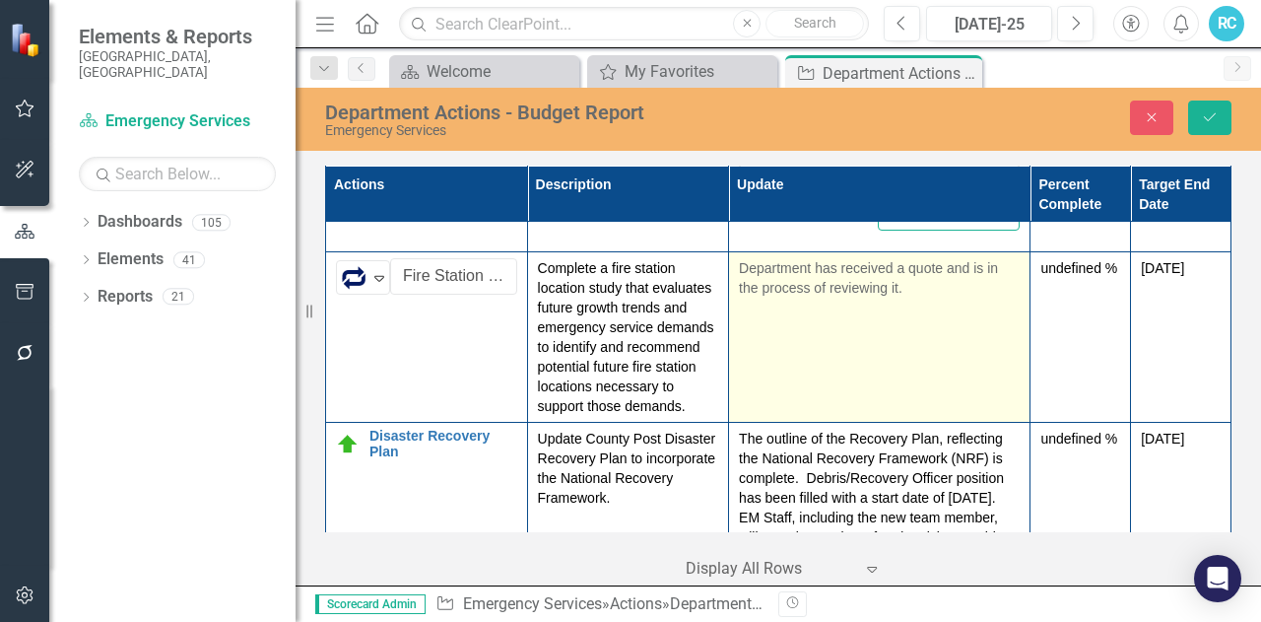
click at [761, 358] on td "Department has received a quote and is in the process of reviewing it." at bounding box center [880, 337] width 302 height 170
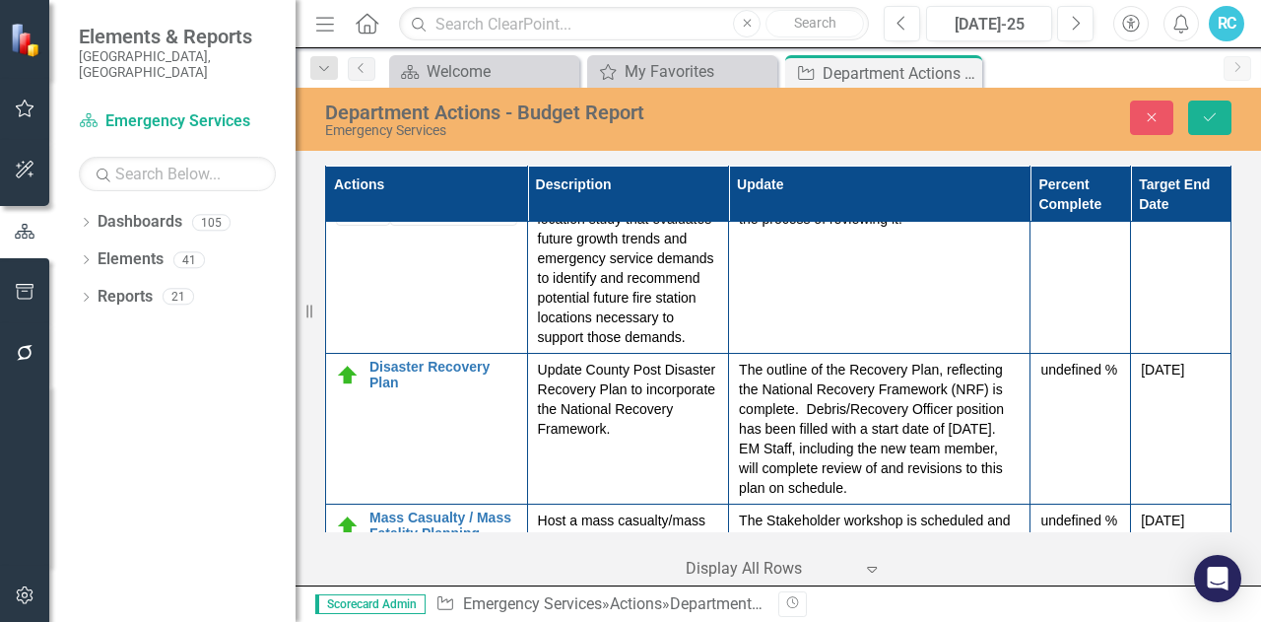
scroll to position [1774, 0]
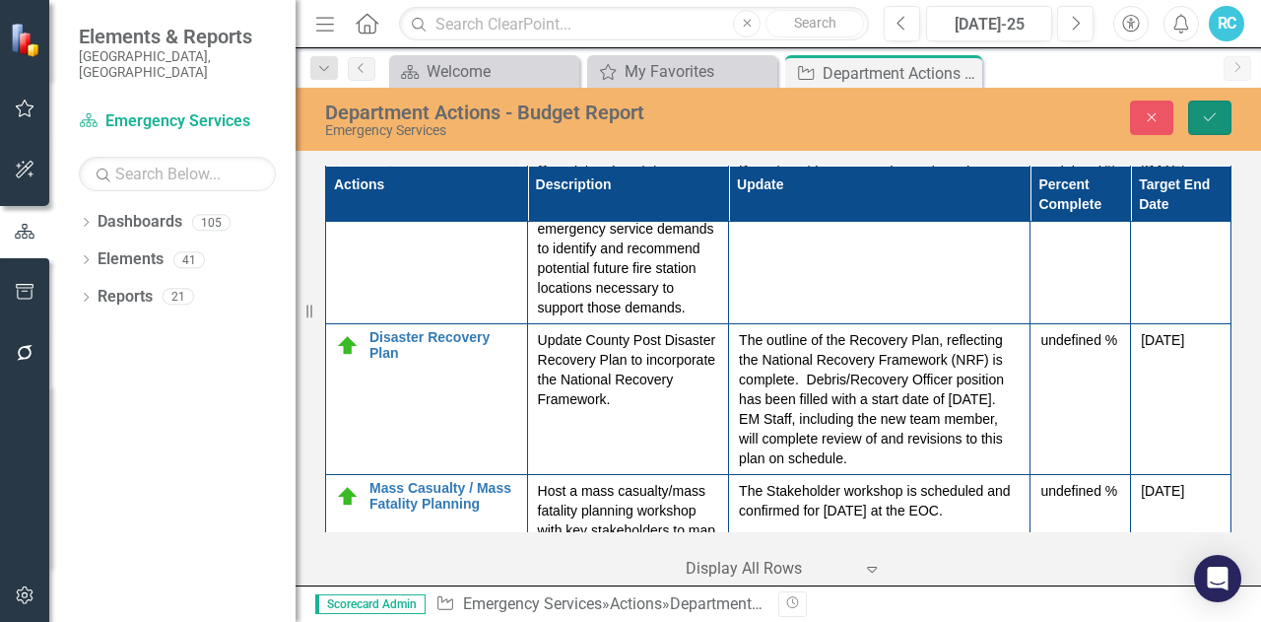
click at [1199, 107] on button "Save" at bounding box center [1209, 118] width 43 height 34
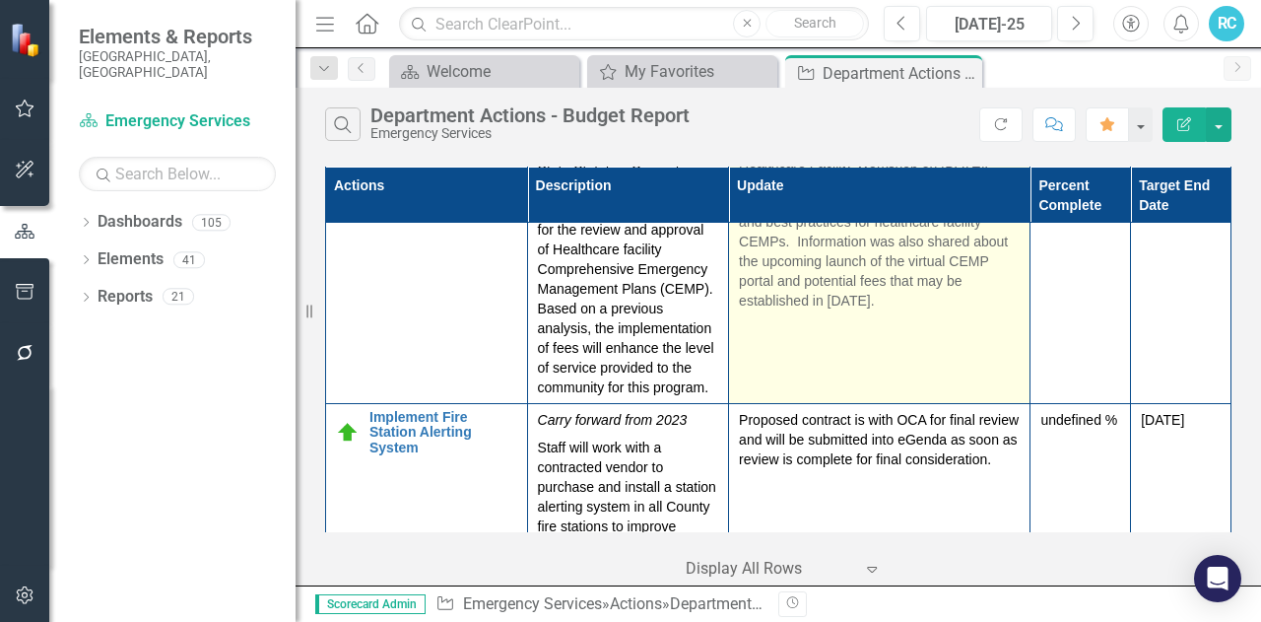
scroll to position [2858, 0]
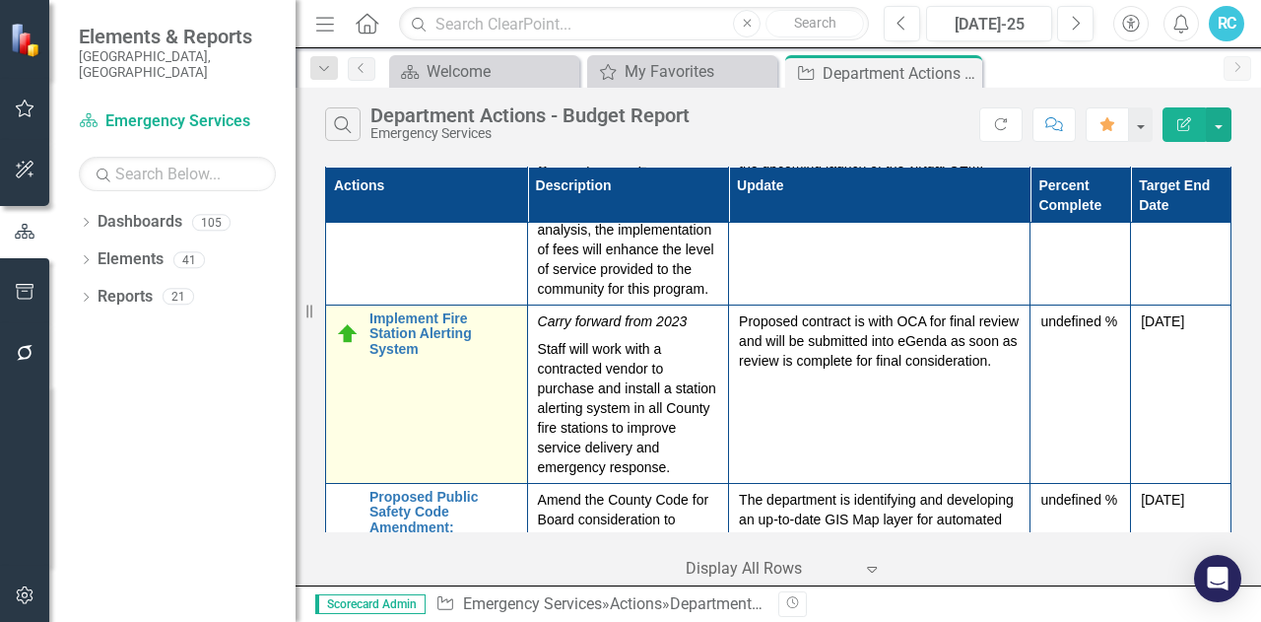
click at [349, 322] on img at bounding box center [348, 334] width 24 height 24
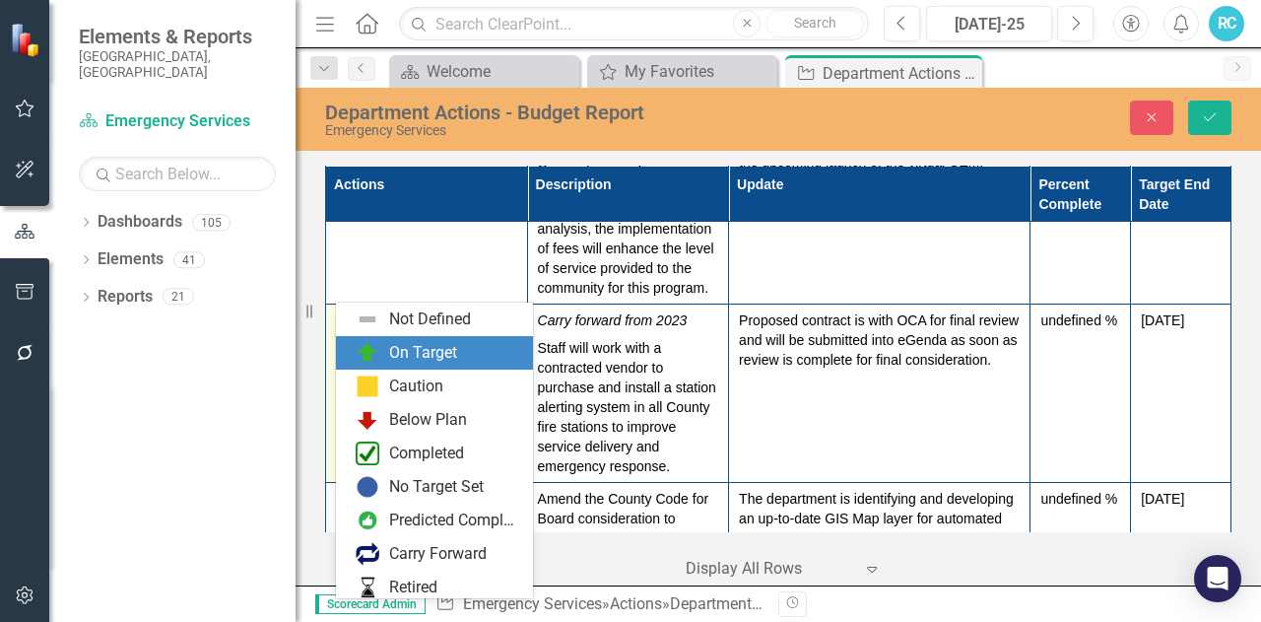
click at [380, 313] on div "Expand" at bounding box center [380, 329] width 20 height 33
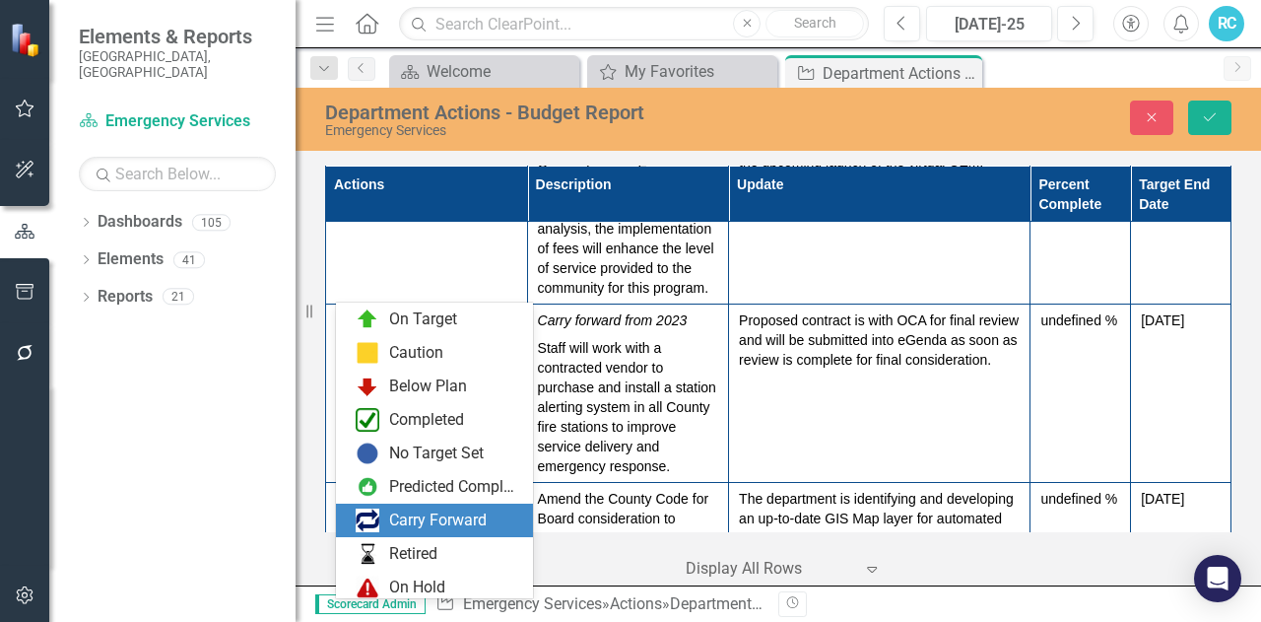
click at [406, 514] on div "Carry Forward" at bounding box center [438, 520] width 98 height 23
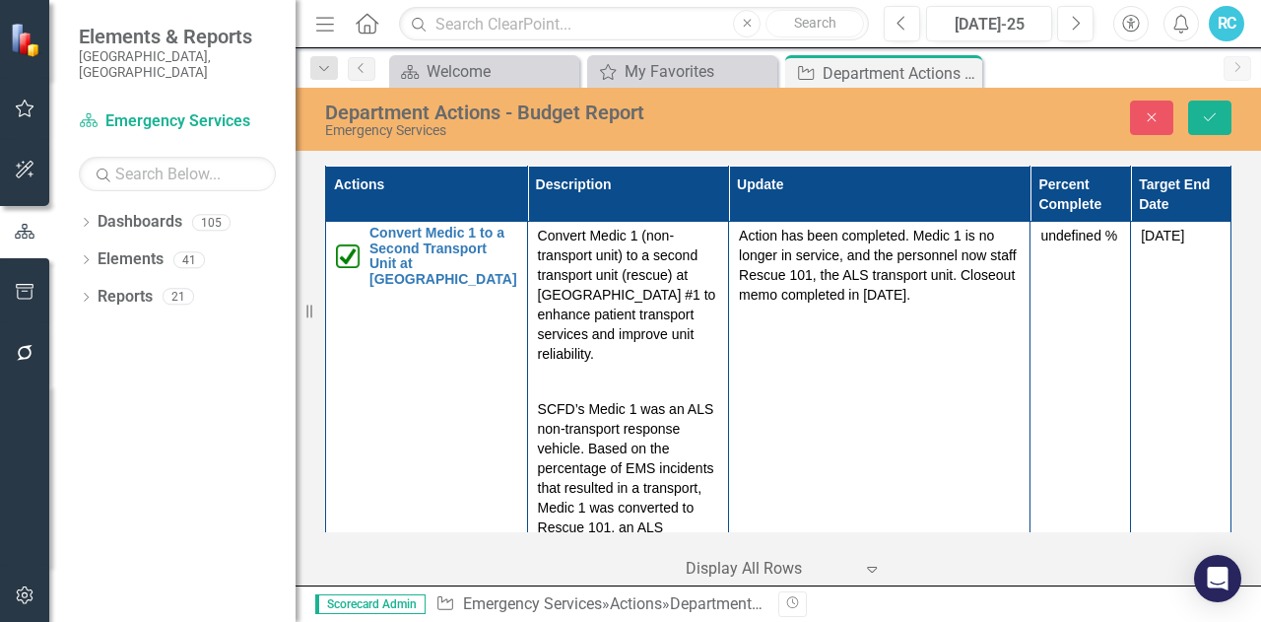
scroll to position [0, 0]
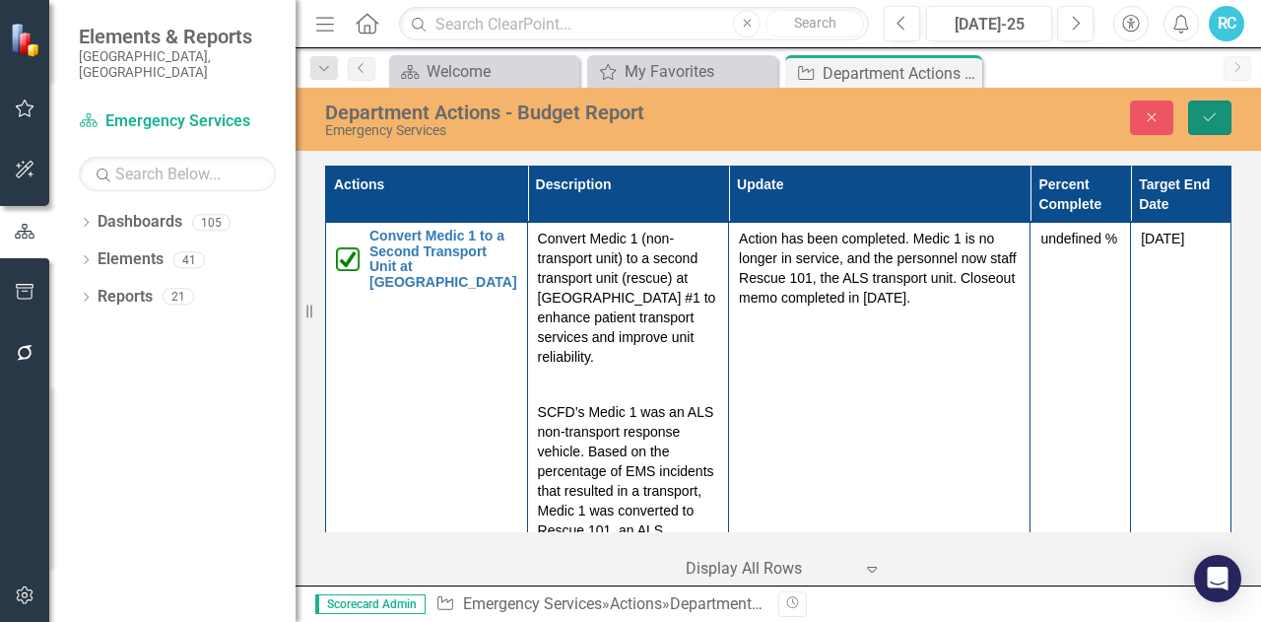
click at [1200, 117] on button "Save" at bounding box center [1209, 118] width 43 height 34
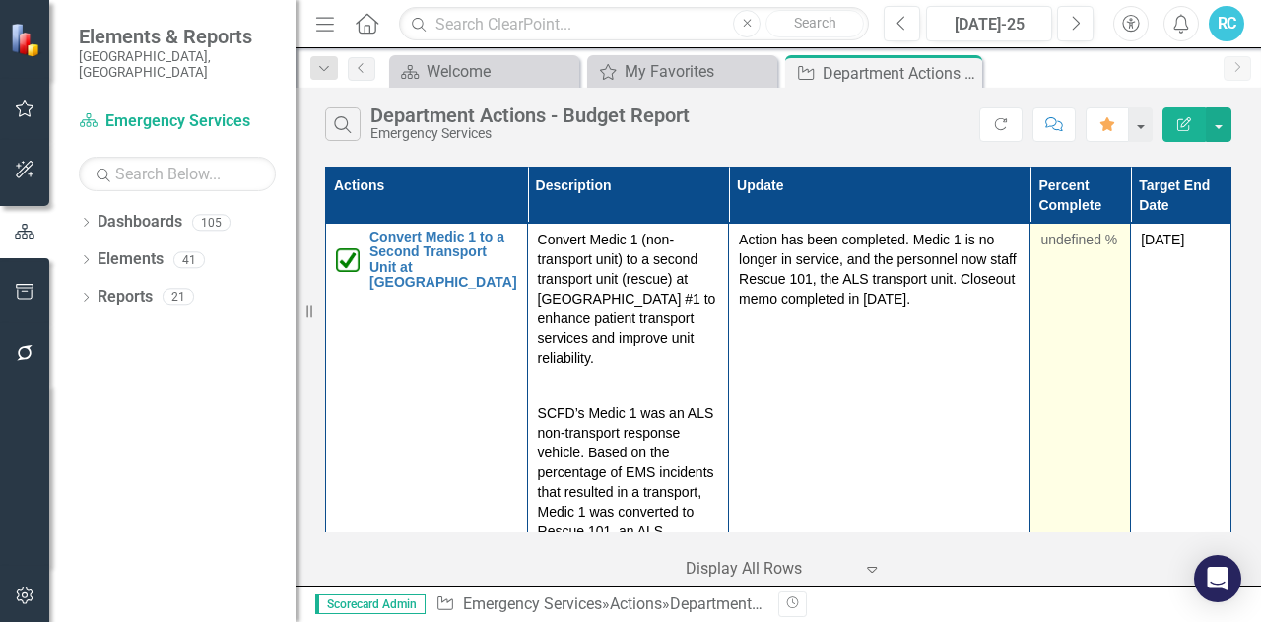
click at [1076, 243] on div "undefined %" at bounding box center [1081, 240] width 80 height 20
click at [1091, 243] on div "undefined %" at bounding box center [1081, 240] width 80 height 20
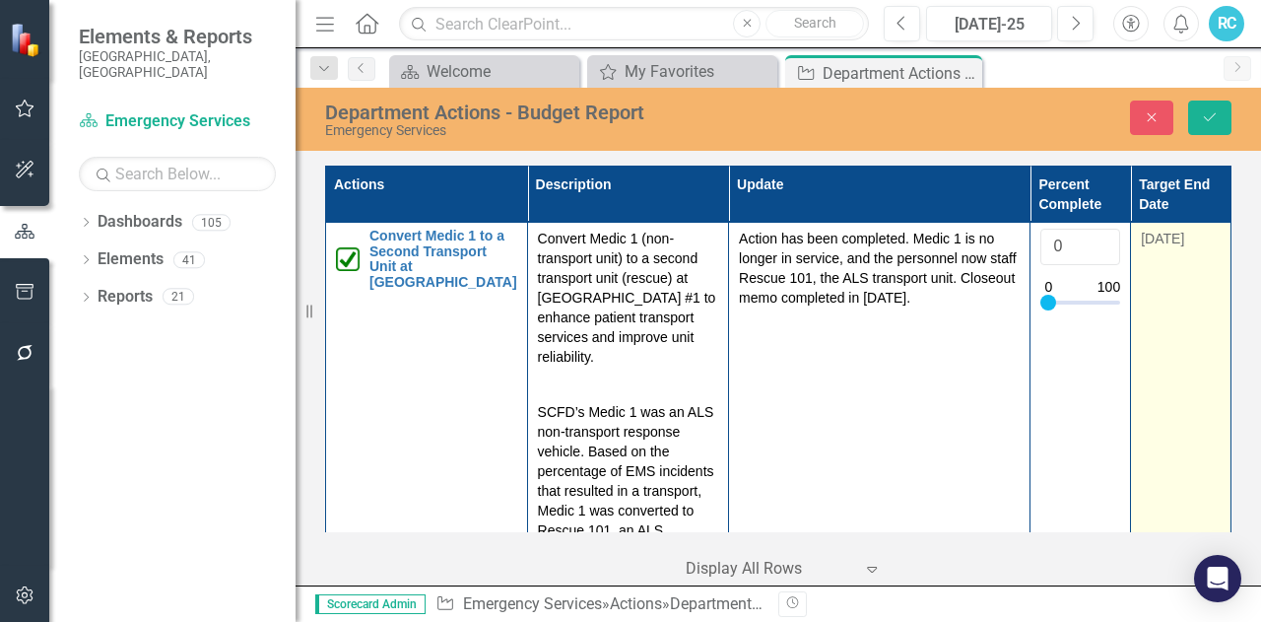
type input "100"
drag, startPoint x: 1043, startPoint y: 299, endPoint x: 1140, endPoint y: 306, distance: 97.9
click at [1140, 306] on tr "Convert Medic 1 to a Second Transport Unit at Fire Station #1 Edit Edit Action …" at bounding box center [779, 454] width 906 height 462
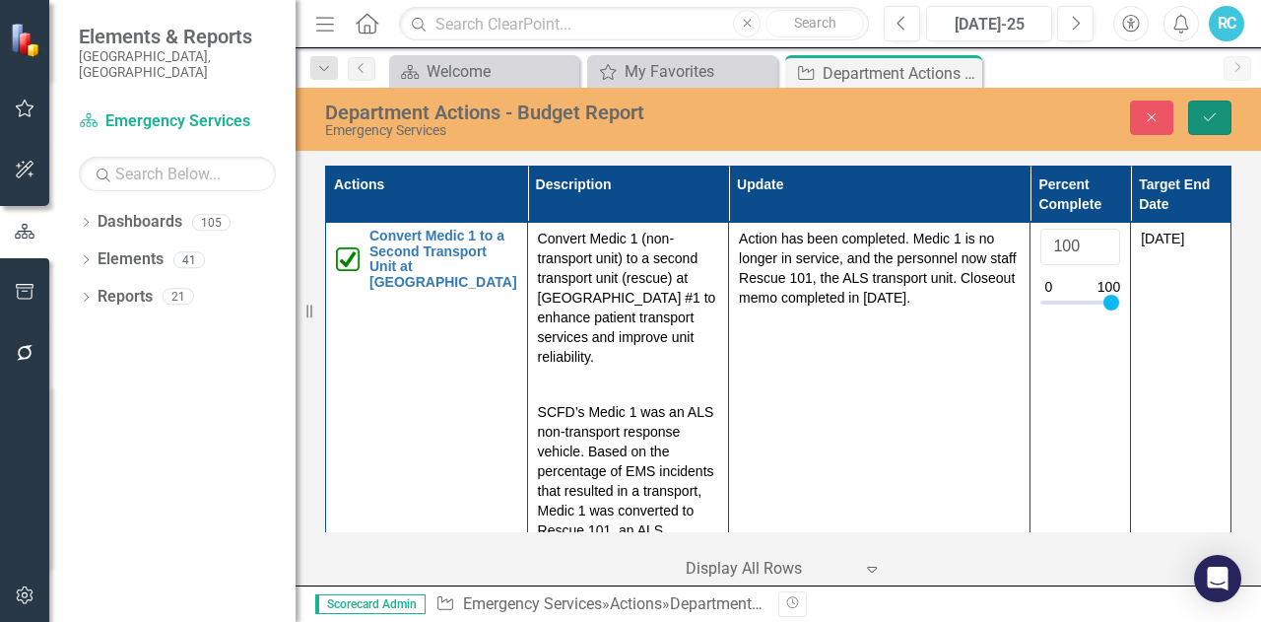
click at [1216, 120] on icon "Save" at bounding box center [1210, 117] width 18 height 14
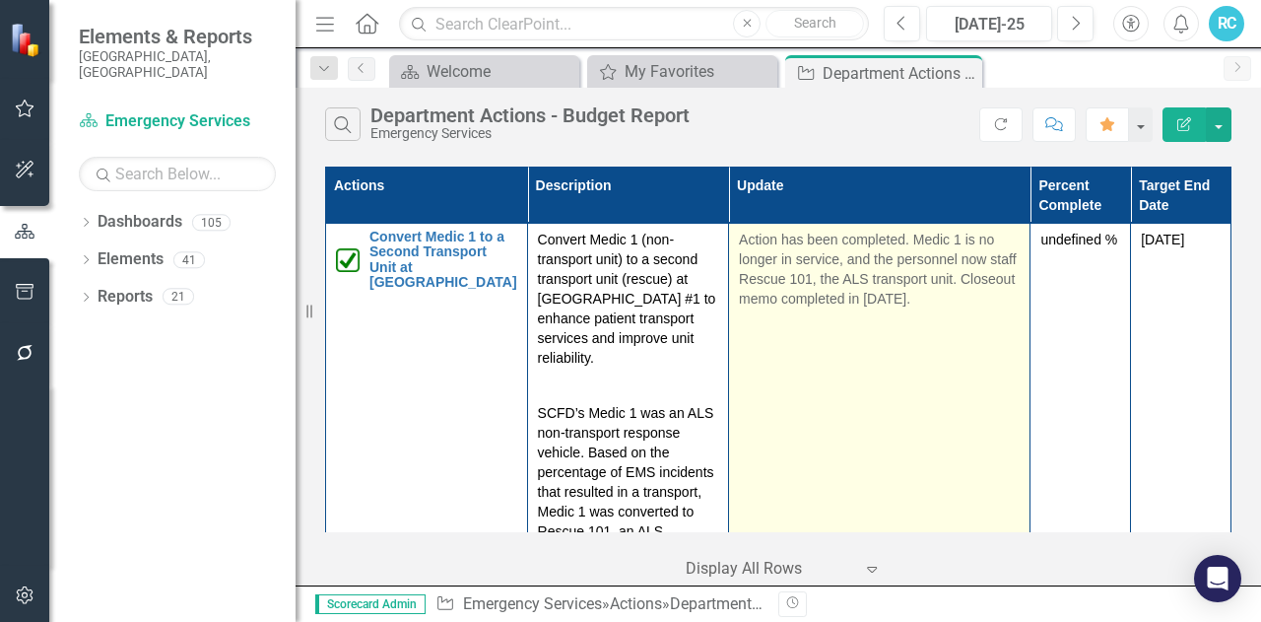
click at [932, 318] on td "Action has been completed. Medic 1 is no longer in service, and the personnel n…" at bounding box center [880, 455] width 302 height 462
